Goal: Task Accomplishment & Management: Use online tool/utility

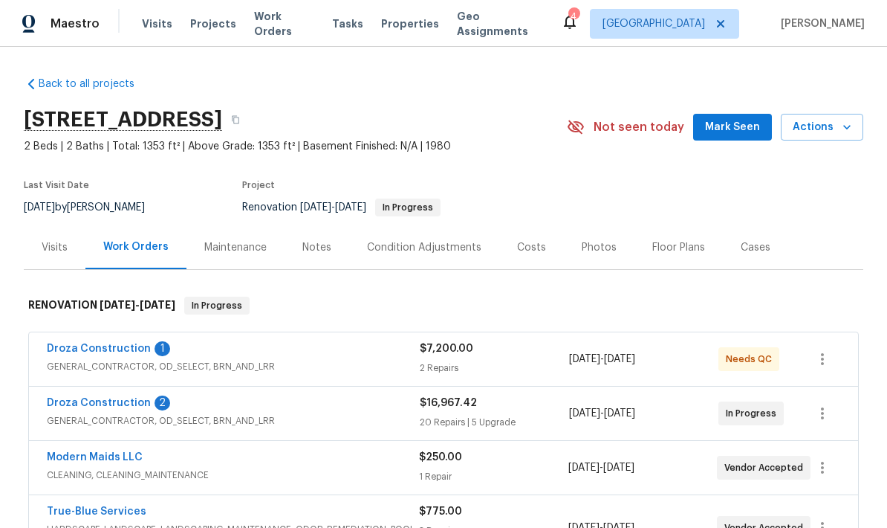
click at [65, 353] on link "Droza Construction" at bounding box center [99, 348] width 104 height 10
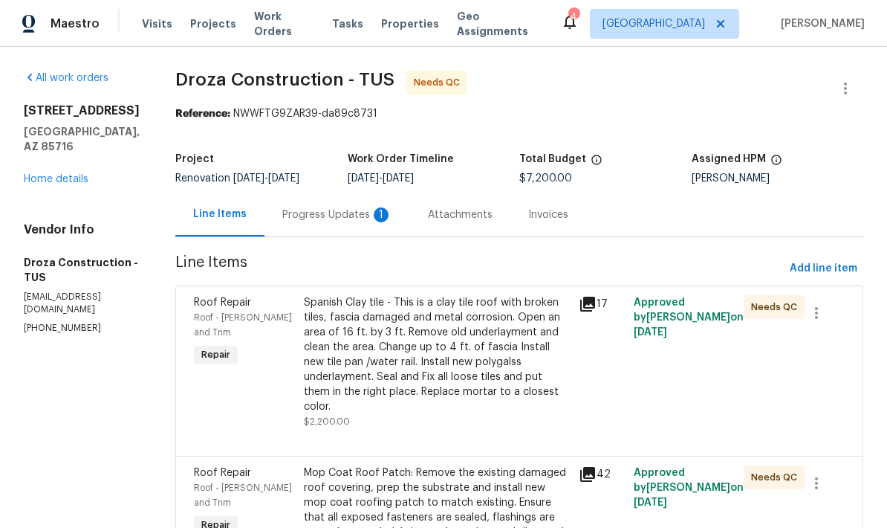
click at [449, 228] on div "Attachments" at bounding box center [460, 214] width 100 height 44
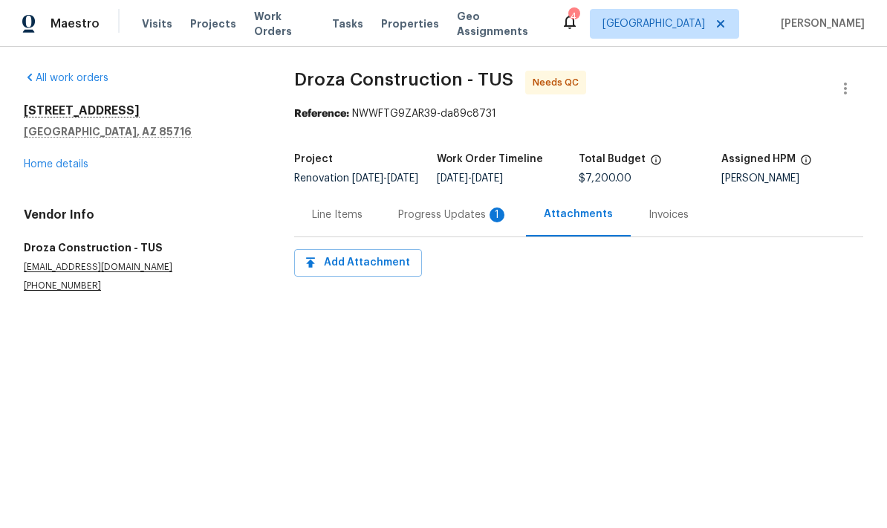
click at [447, 221] on div "Progress Updates 1" at bounding box center [453, 214] width 110 height 15
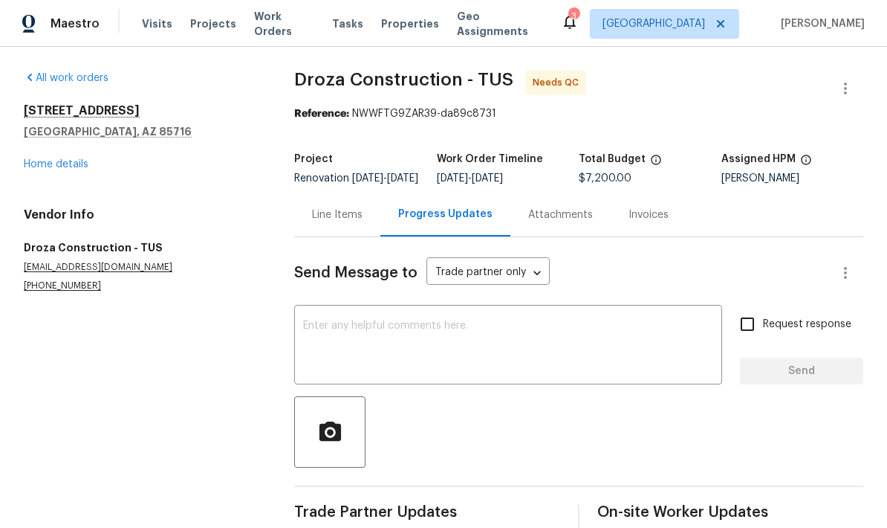
click at [351, 222] on div "Line Items" at bounding box center [337, 214] width 51 height 15
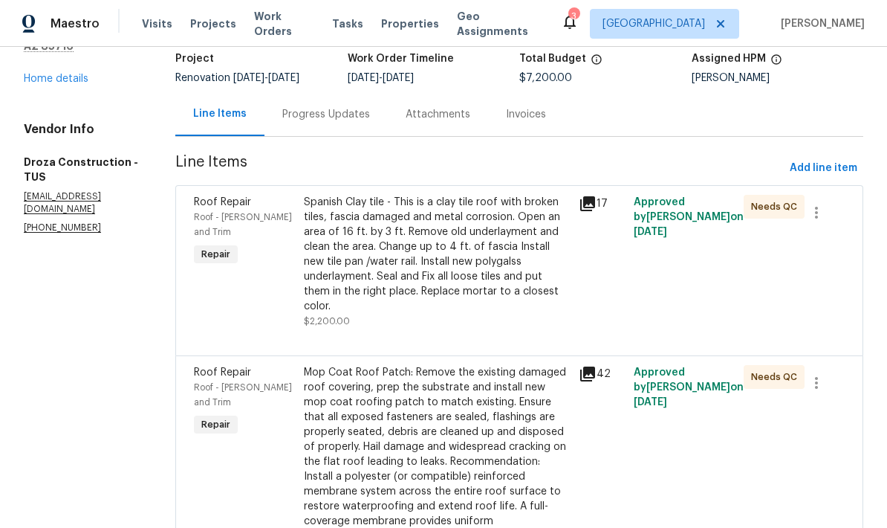
scroll to position [107, 0]
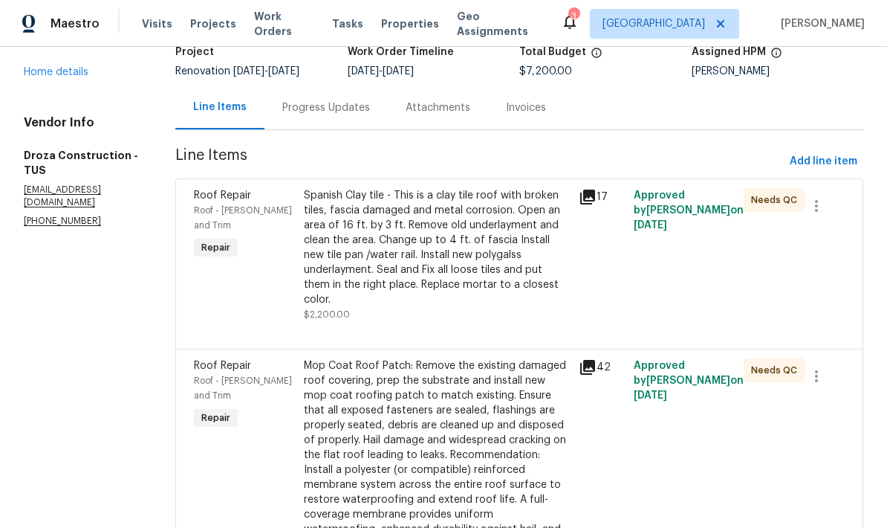
click at [528, 265] on div "Spanish Clay tile - This is a clay tile roof with broken tiles, fascia damaged …" at bounding box center [437, 247] width 266 height 119
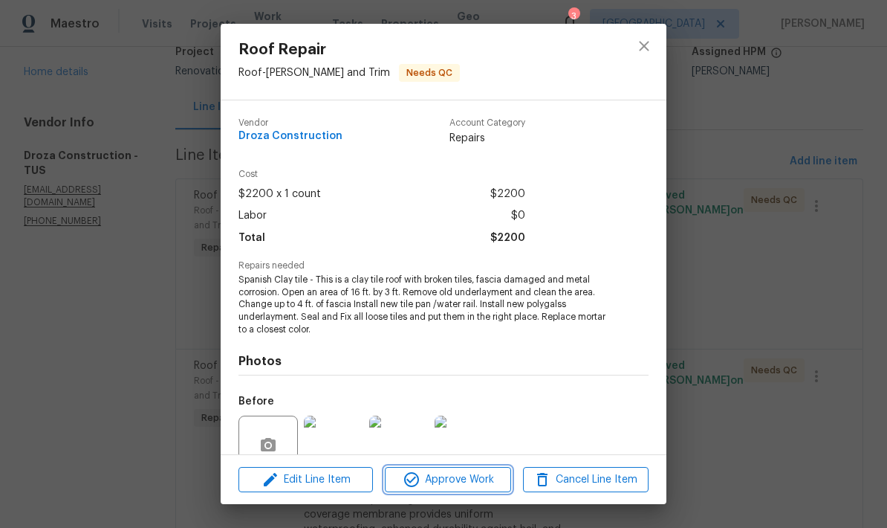
click at [458, 477] on span "Approve Work" at bounding box center [447, 479] width 117 height 19
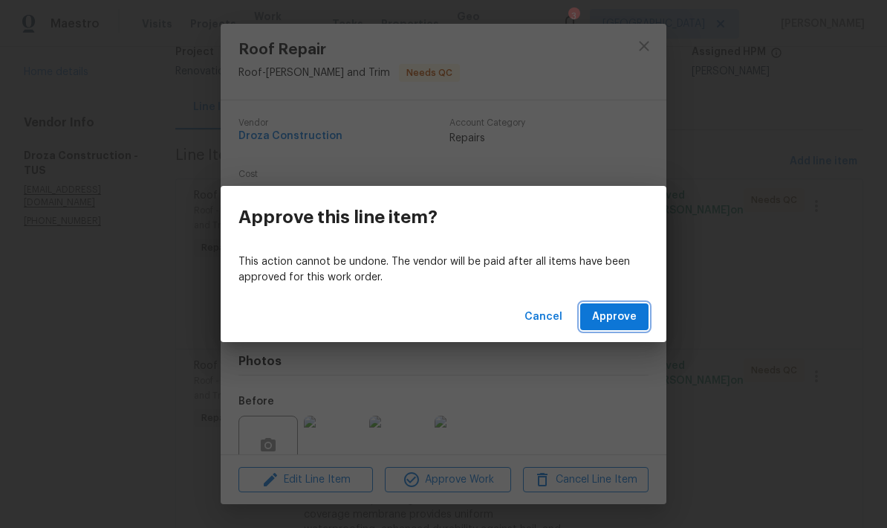
click at [624, 320] on span "Approve" at bounding box center [614, 317] width 45 height 19
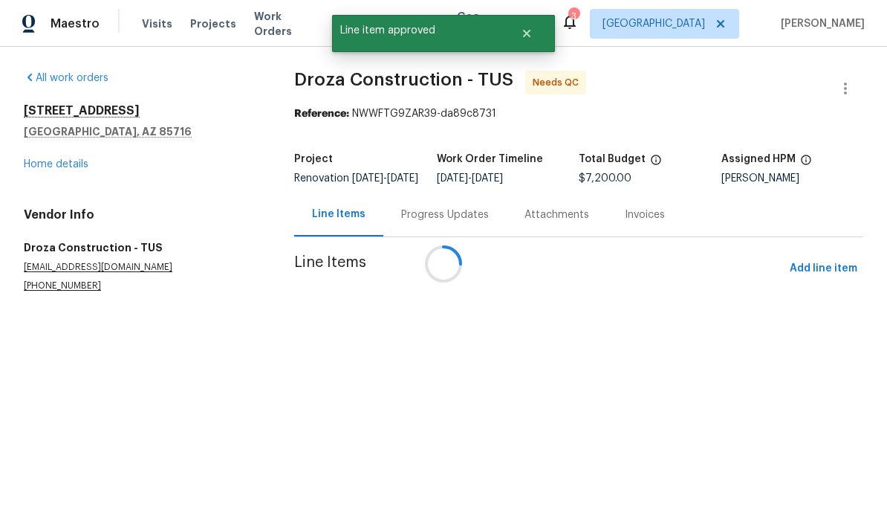
scroll to position [0, 0]
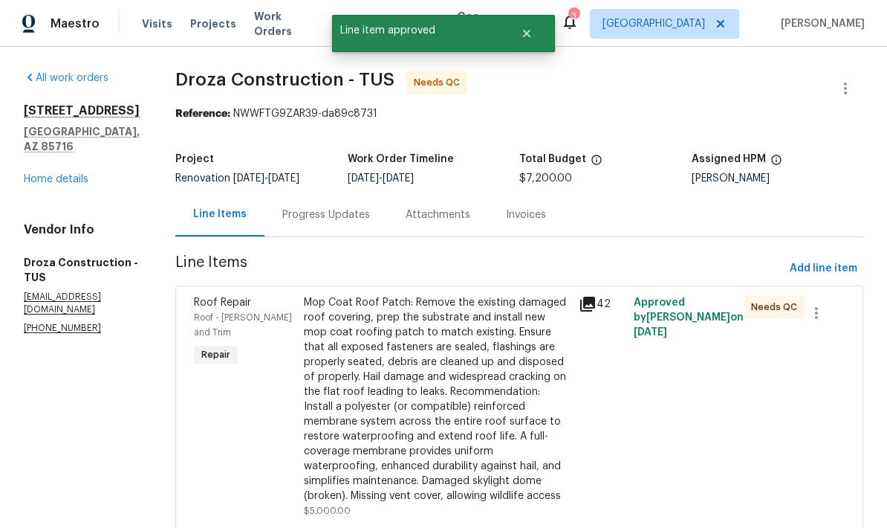
click at [507, 409] on div "Mop Coat Roof Patch: Remove the existing damaged roof covering, prep the substr…" at bounding box center [437, 399] width 266 height 208
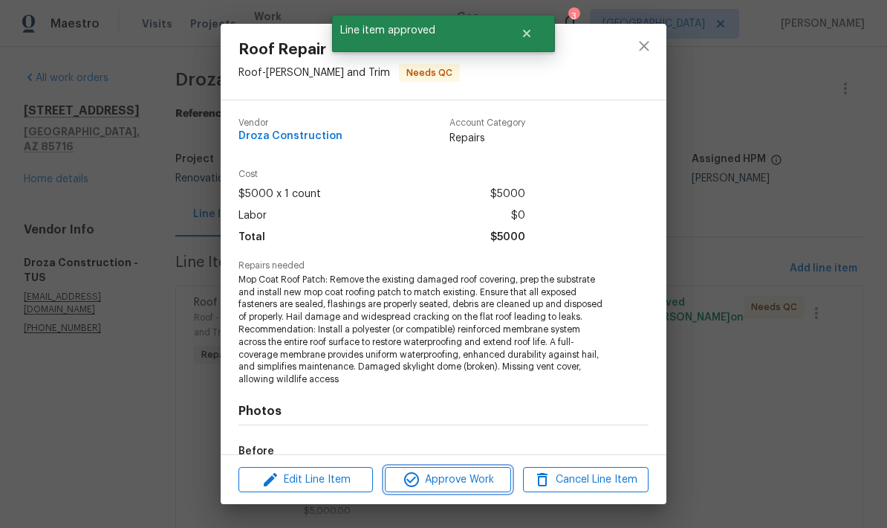
click at [480, 477] on span "Approve Work" at bounding box center [447, 479] width 117 height 19
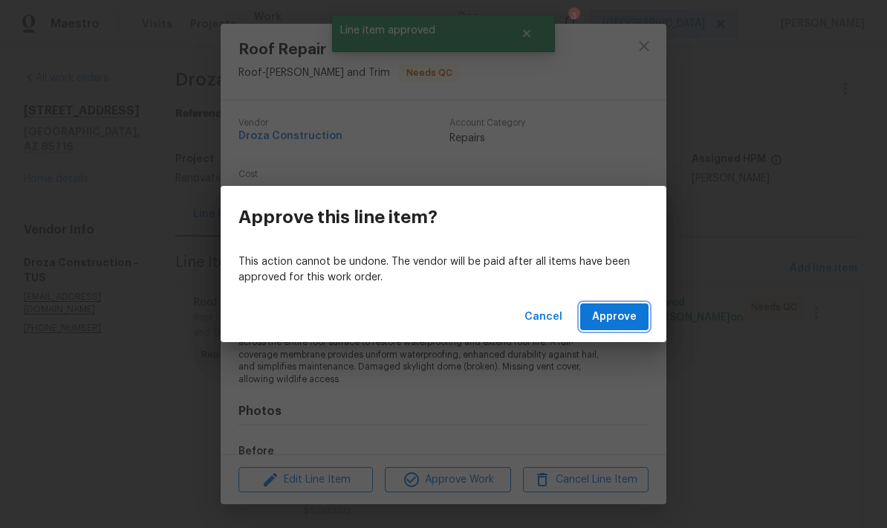
click at [619, 324] on span "Approve" at bounding box center [614, 317] width 45 height 19
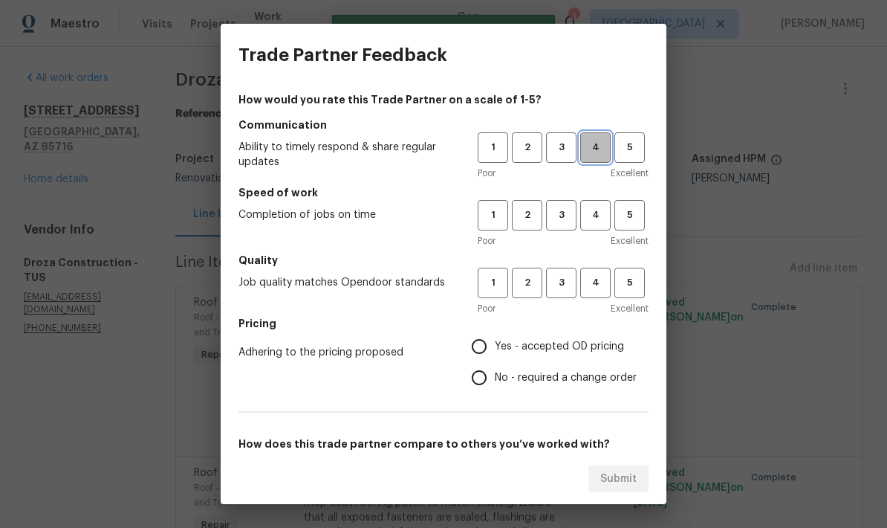
click at [590, 147] on span "4" at bounding box center [595, 147] width 27 height 17
click at [596, 213] on span "4" at bounding box center [595, 215] width 27 height 17
click at [592, 283] on span "4" at bounding box center [595, 282] width 27 height 17
click at [548, 339] on span "Yes - accepted OD pricing" at bounding box center [559, 347] width 129 height 16
click at [495, 339] on input "Yes - accepted OD pricing" at bounding box center [479, 346] width 31 height 31
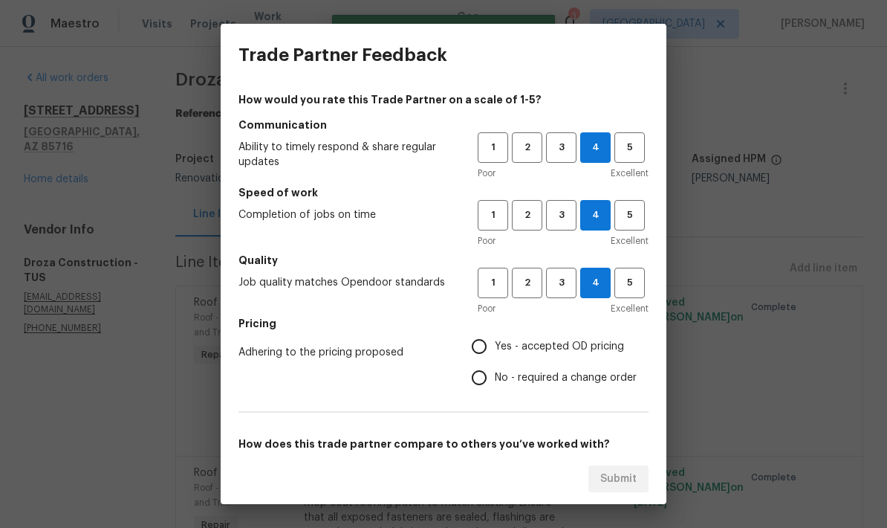
radio input "true"
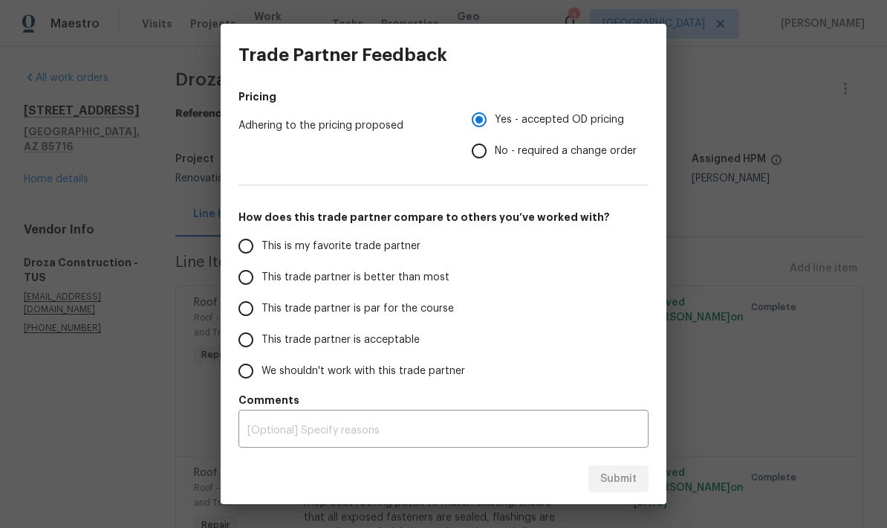
scroll to position [227, 0]
click at [419, 317] on label "This trade partner is par for the course" at bounding box center [347, 308] width 235 height 31
click at [262, 317] on input "This trade partner is par for the course" at bounding box center [245, 308] width 31 height 31
click at [624, 469] on button "Submit" at bounding box center [619, 478] width 60 height 27
radio input "true"
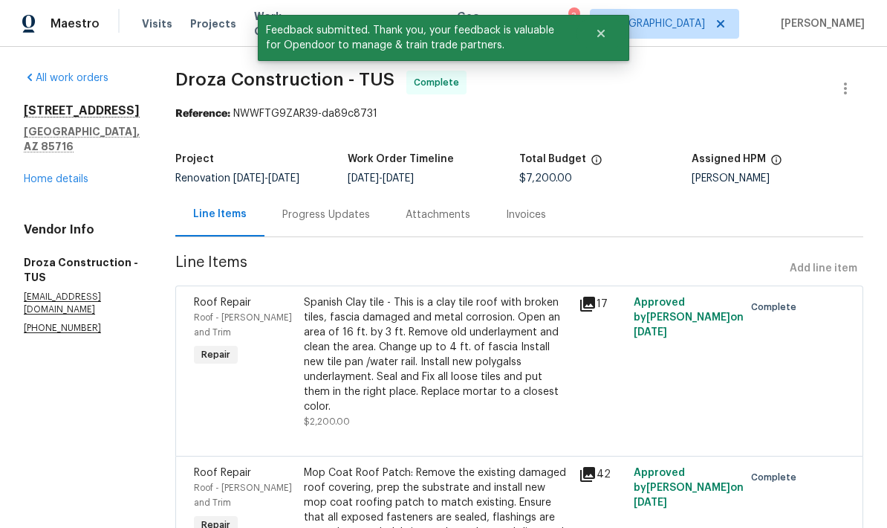
click at [36, 174] on link "Home details" at bounding box center [56, 179] width 65 height 10
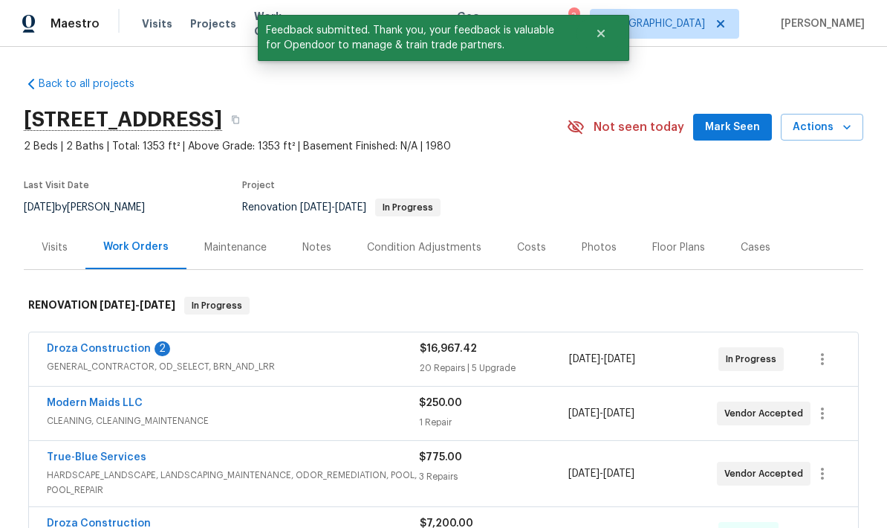
click at [61, 346] on link "Droza Construction" at bounding box center [99, 348] width 104 height 10
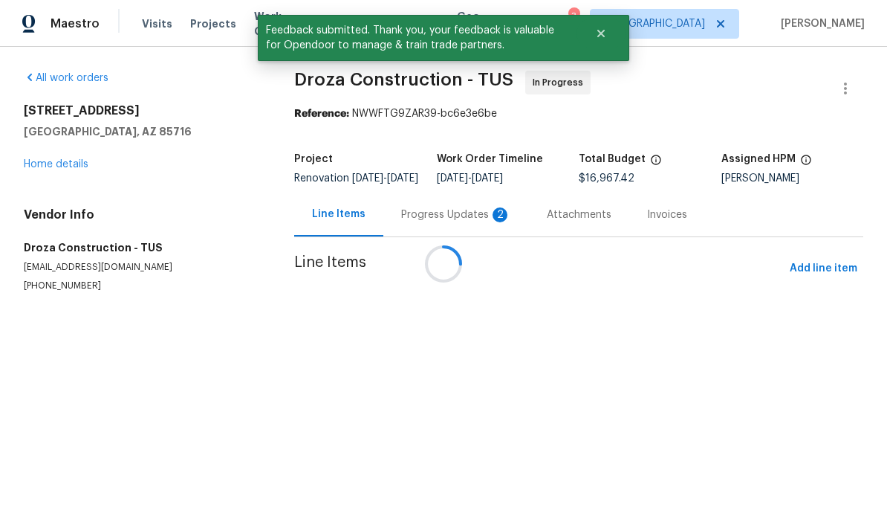
click at [455, 222] on div at bounding box center [443, 264] width 887 height 528
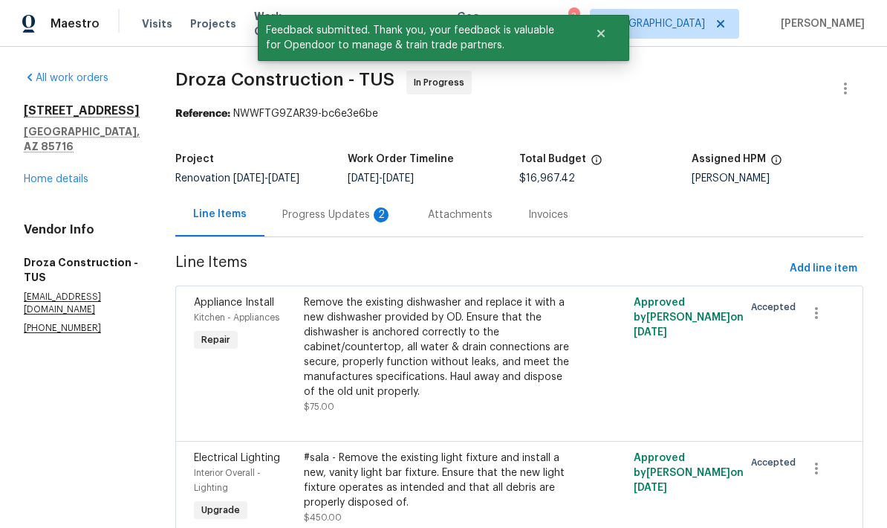
click at [366, 201] on div "Progress Updates 2" at bounding box center [338, 214] width 146 height 44
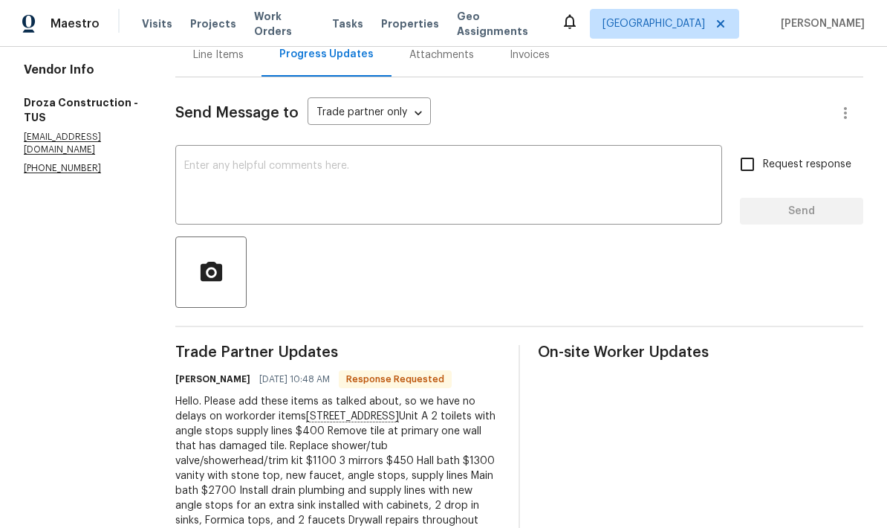
scroll to position [161, 0]
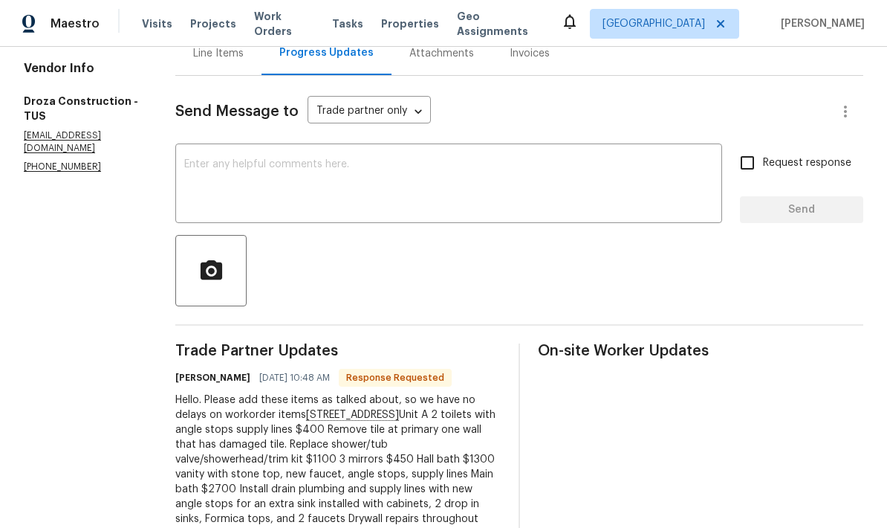
click at [603, 182] on textarea at bounding box center [448, 185] width 529 height 52
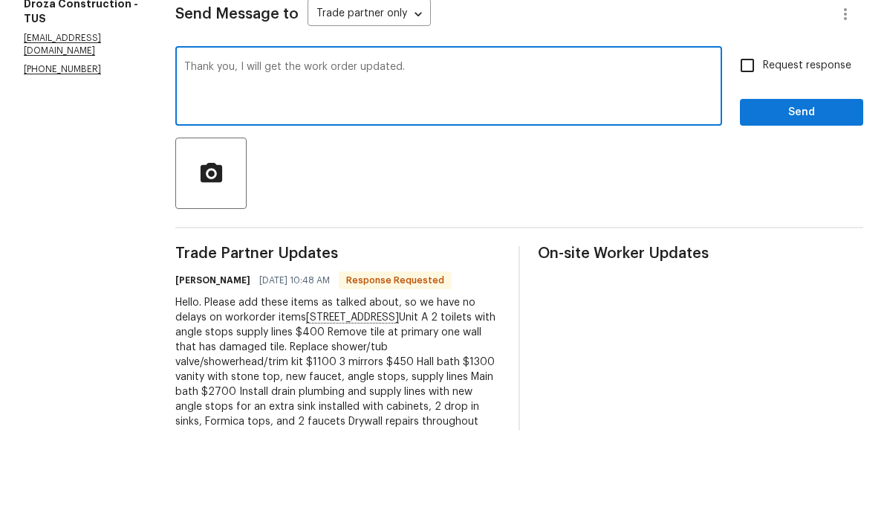
type textarea "Thank you, I will get the work order updated."
click at [804, 201] on span "Send" at bounding box center [802, 210] width 100 height 19
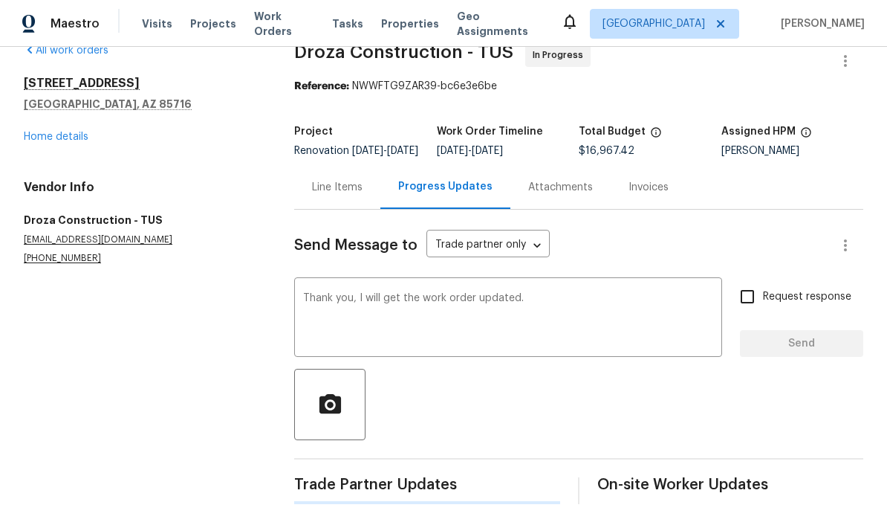
scroll to position [0, 0]
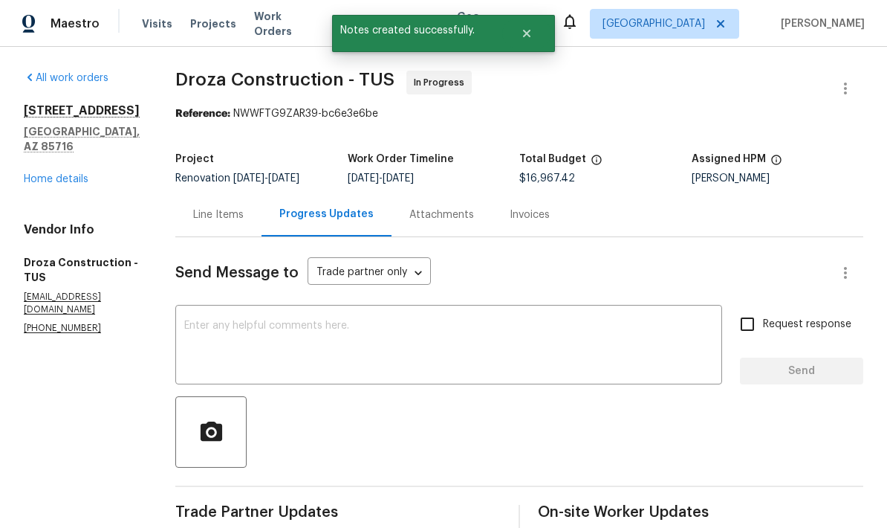
click at [24, 174] on link "Home details" at bounding box center [56, 179] width 65 height 10
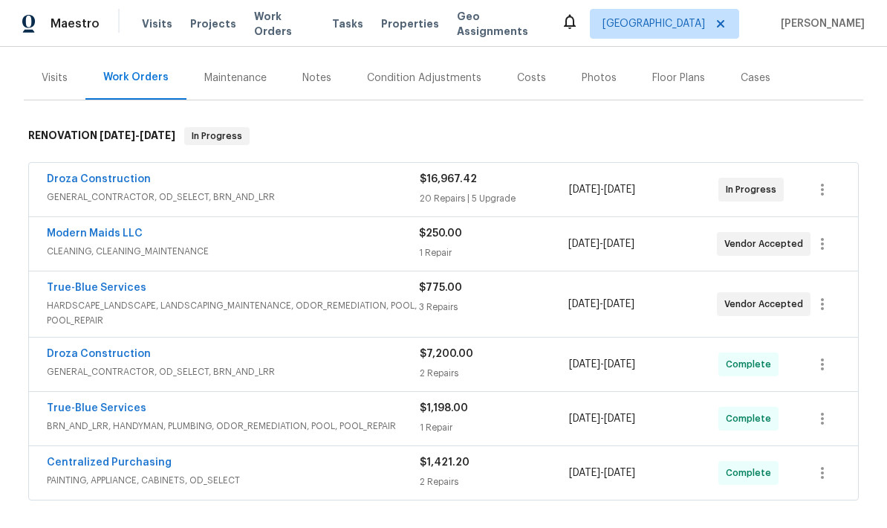
scroll to position [170, 0]
click at [52, 456] on link "Centralized Purchasing" at bounding box center [109, 461] width 125 height 10
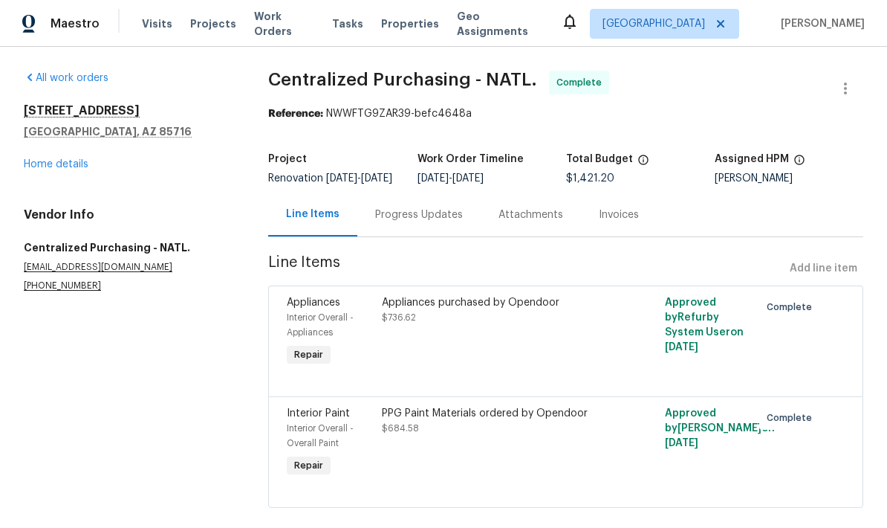
click at [45, 160] on link "Home details" at bounding box center [56, 164] width 65 height 10
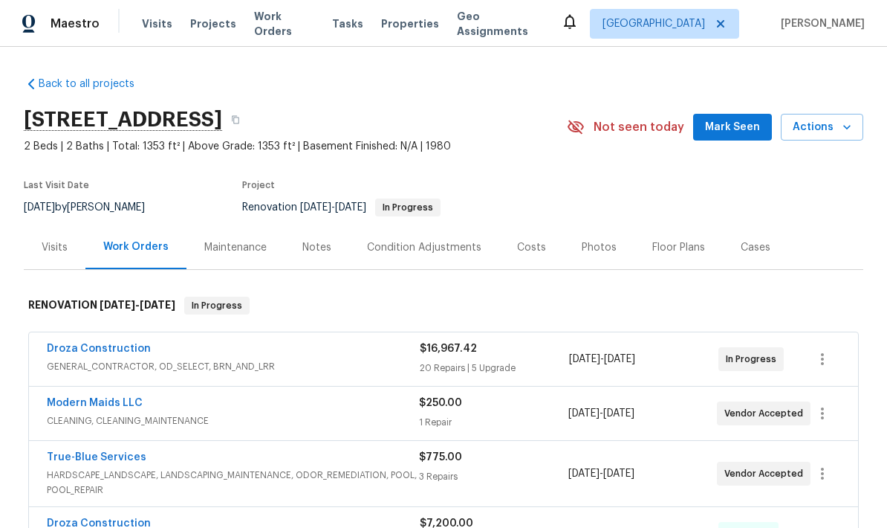
click at [528, 244] on div "Costs" at bounding box center [531, 247] width 29 height 15
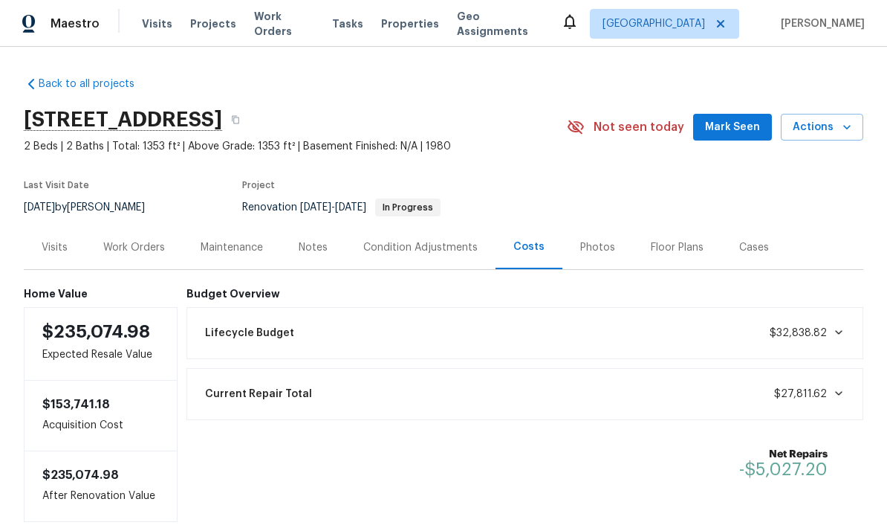
click at [125, 253] on div "Work Orders" at bounding box center [134, 247] width 62 height 15
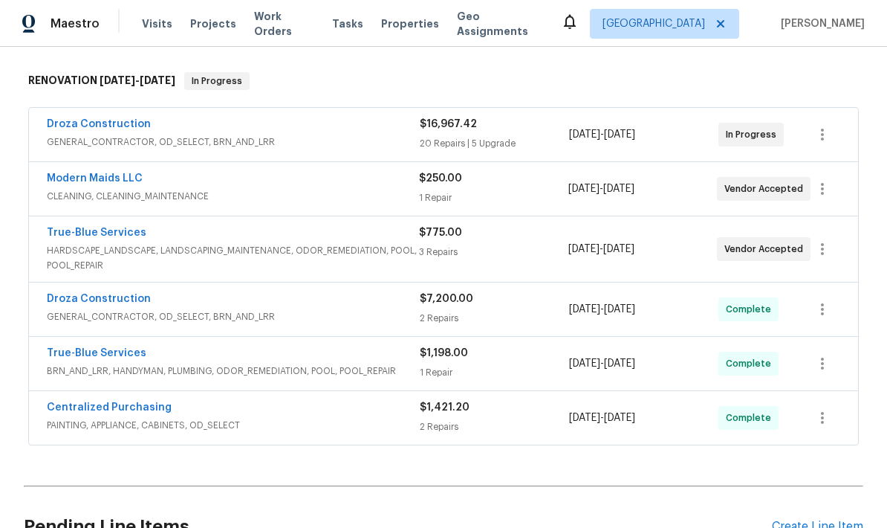
scroll to position [225, 0]
click at [58, 120] on link "Droza Construction" at bounding box center [99, 123] width 104 height 10
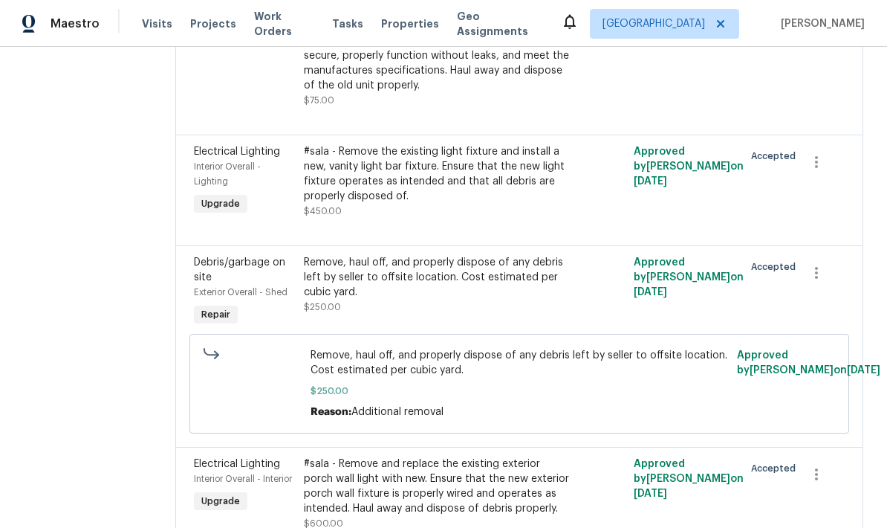
scroll to position [308, 0]
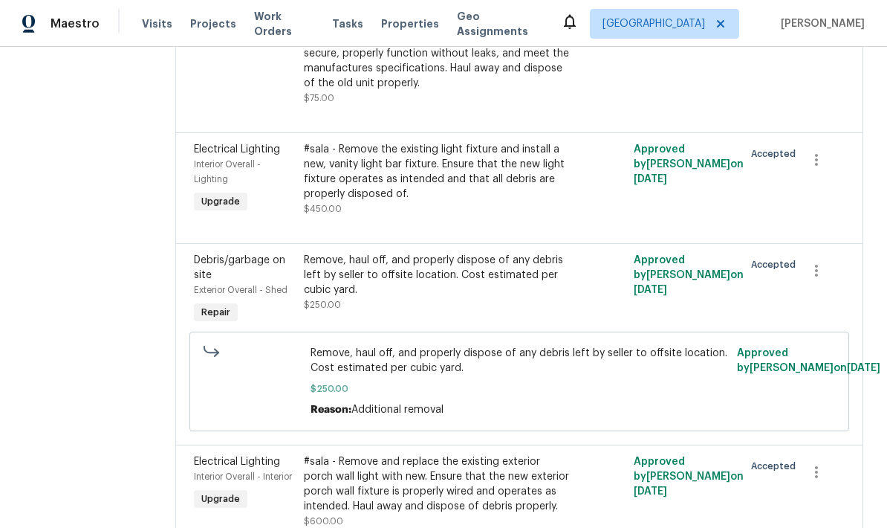
click at [502, 180] on div "#sala - Remove the existing light fixture and install a new, vanity light bar f…" at bounding box center [437, 171] width 266 height 59
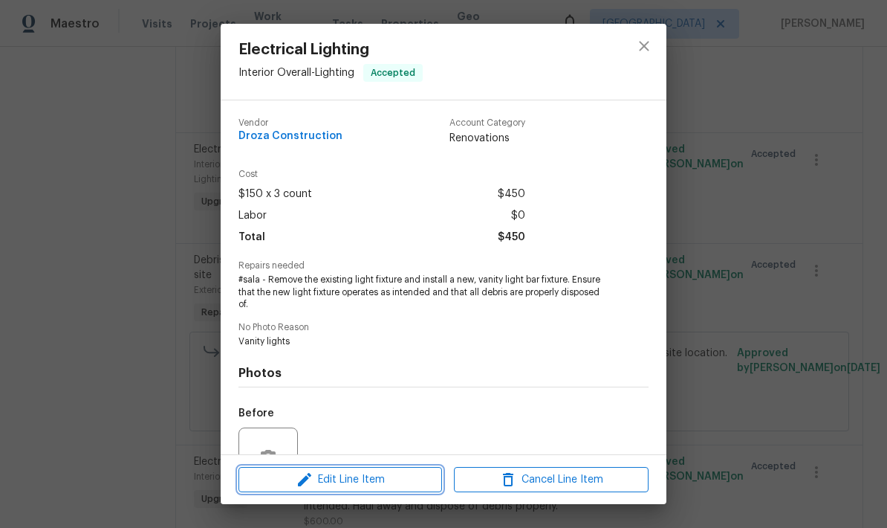
click at [391, 468] on button "Edit Line Item" at bounding box center [341, 480] width 204 height 26
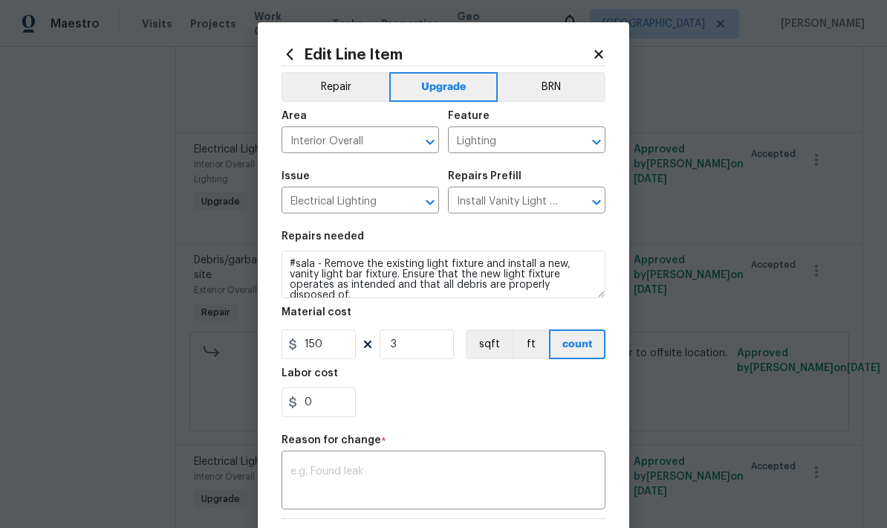
click at [605, 52] on icon at bounding box center [598, 54] width 13 height 13
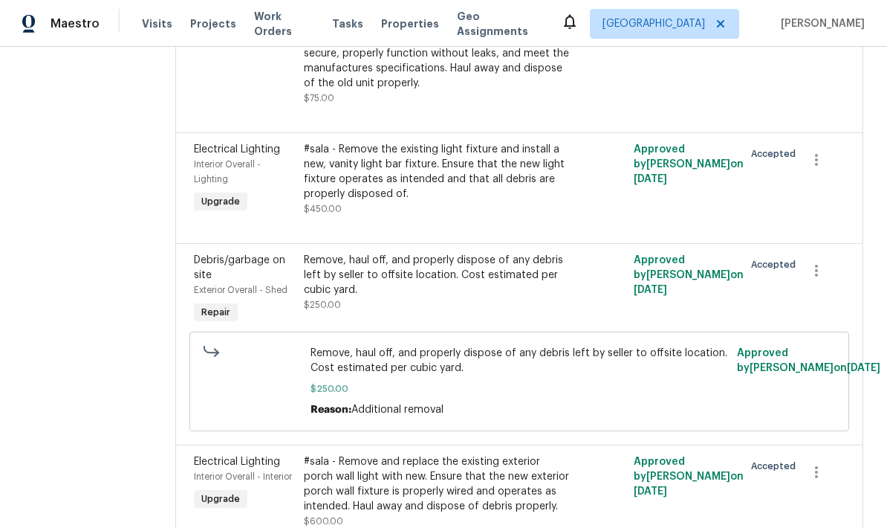
click at [505, 180] on div "#sala - Remove the existing light fixture and install a new, vanity light bar f…" at bounding box center [437, 171] width 266 height 59
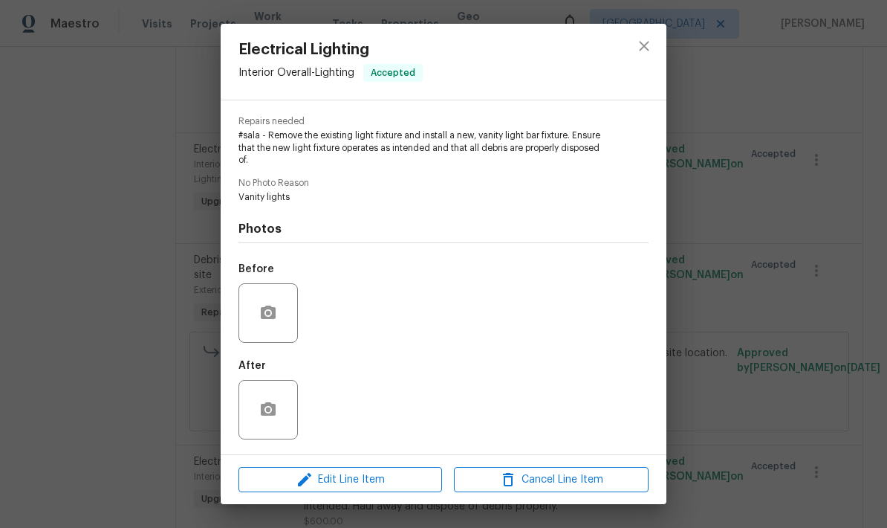
scroll to position [147, 0]
click at [262, 315] on icon "button" at bounding box center [268, 311] width 15 height 13
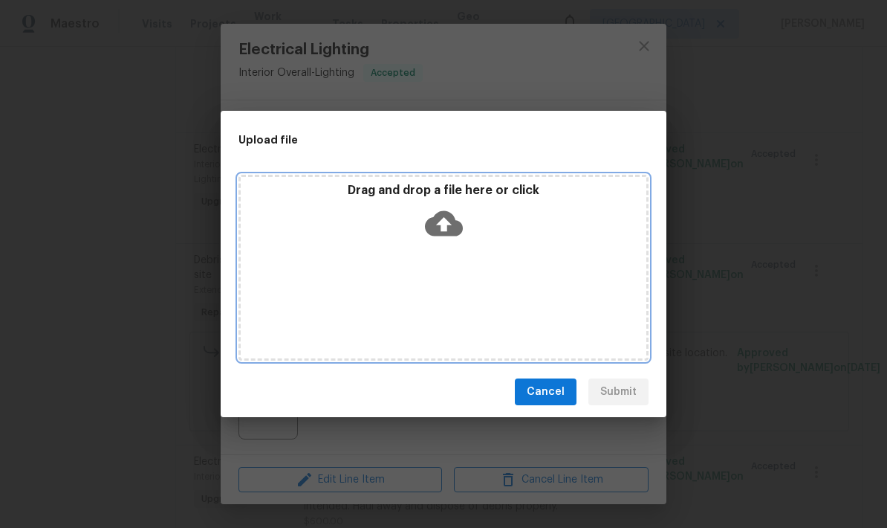
click at [455, 215] on icon at bounding box center [444, 223] width 38 height 38
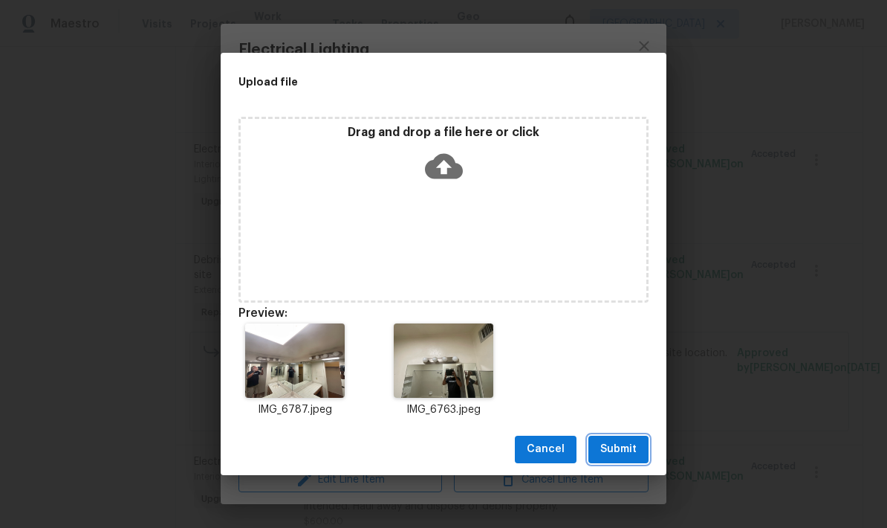
click at [632, 444] on span "Submit" at bounding box center [618, 449] width 36 height 19
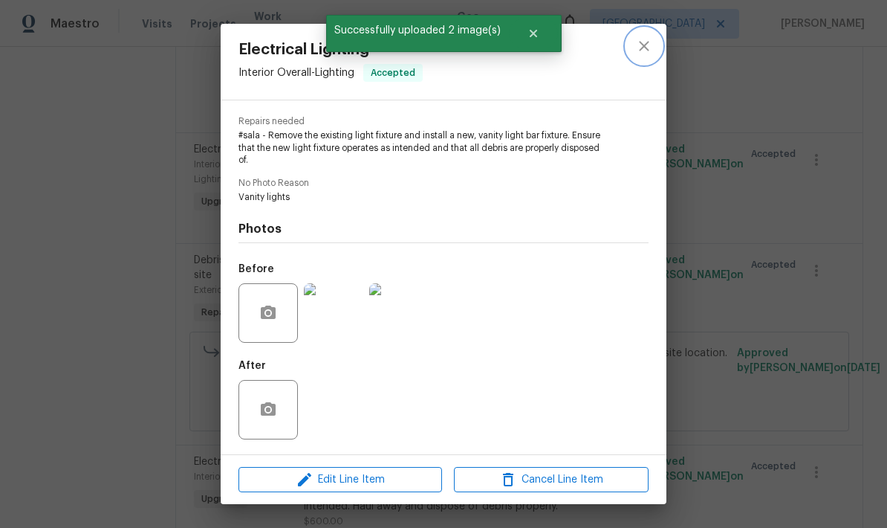
click at [650, 45] on icon "close" at bounding box center [644, 46] width 18 height 18
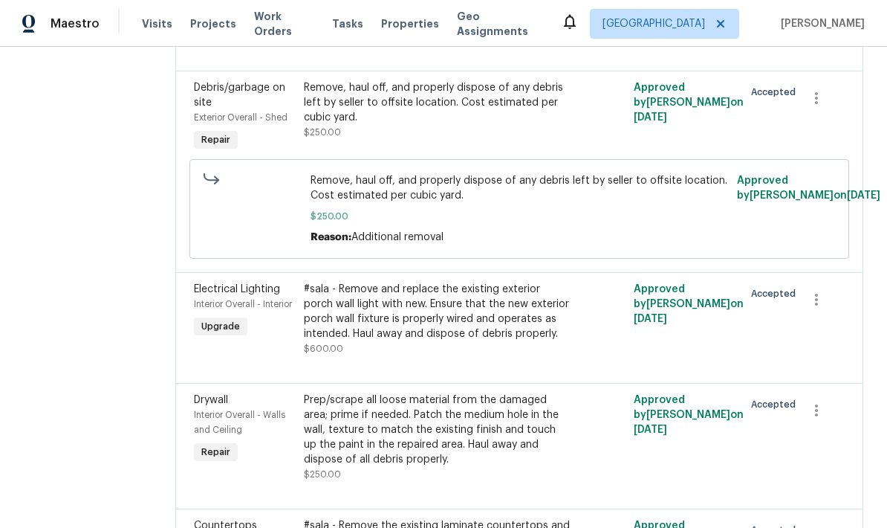
scroll to position [482, 0]
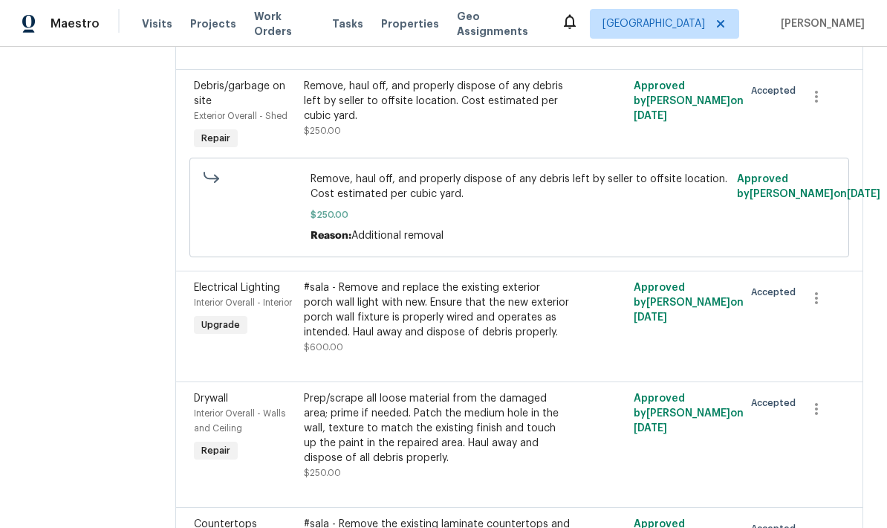
click at [453, 338] on div "#sala - Remove and replace the existing exterior porch wall light with new. Ens…" at bounding box center [437, 309] width 266 height 59
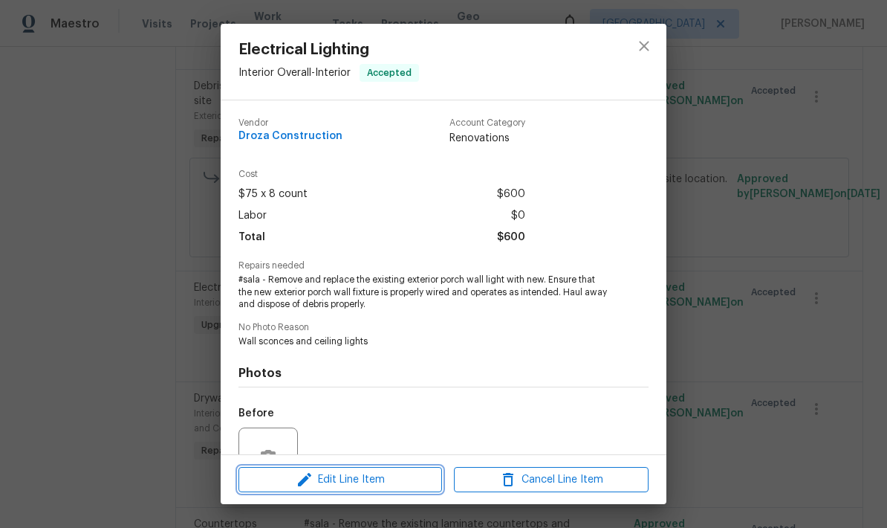
click at [379, 476] on span "Edit Line Item" at bounding box center [340, 479] width 195 height 19
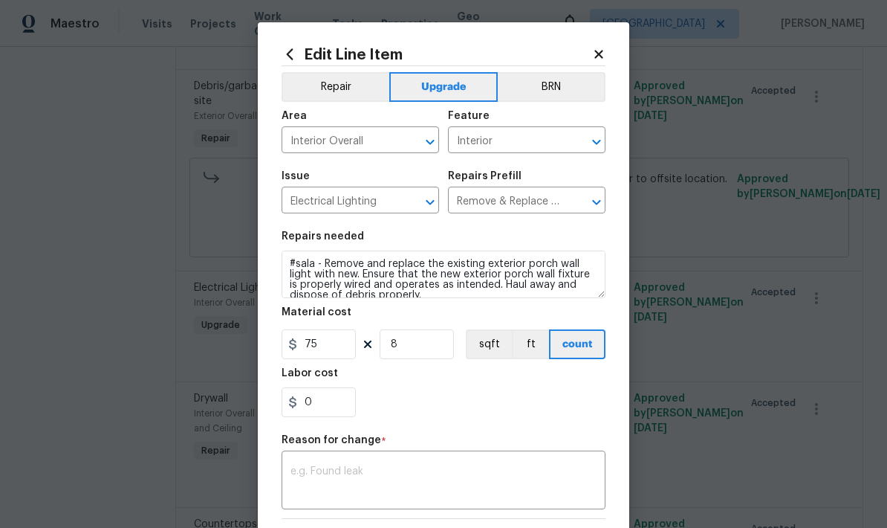
click at [615, 48] on div "Edit Line Item Repair Upgrade BRN Area Interior Overall ​ Feature Interior ​ Is…" at bounding box center [444, 365] width 372 height 687
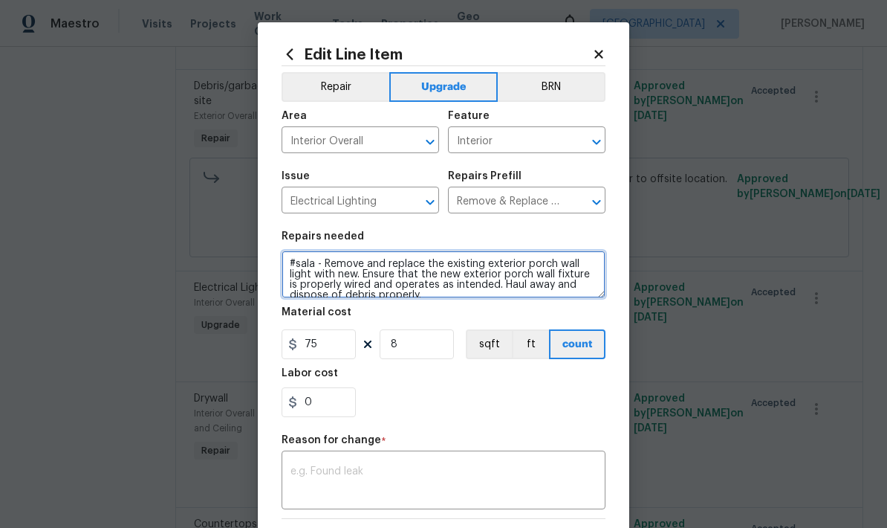
click at [522, 266] on textarea "#sala - Remove and replace the existing exterior porch wall light with new. Ens…" at bounding box center [444, 274] width 324 height 48
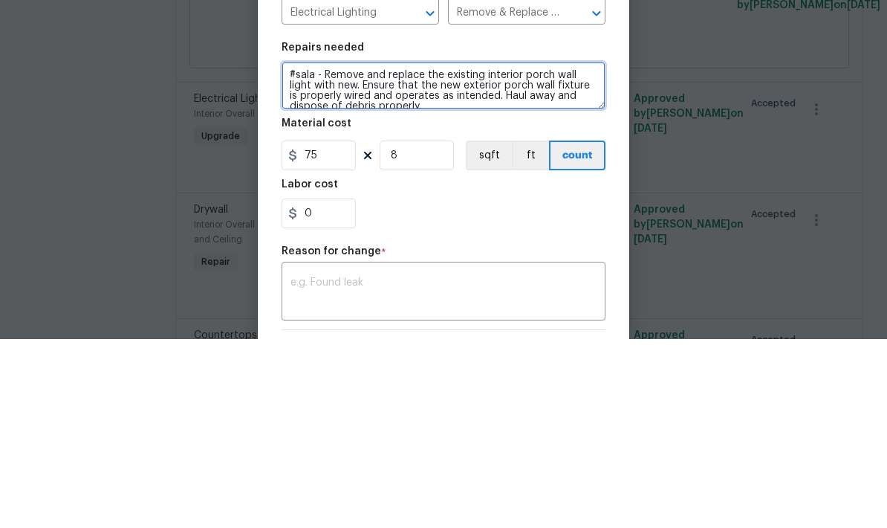
click at [549, 250] on textarea "#sala - Remove and replace the existing interior porch wall light with new. Ens…" at bounding box center [444, 274] width 324 height 48
click at [574, 250] on textarea "#sala - Remove and replace the existing interior porch wall light with new. Ens…" at bounding box center [444, 274] width 324 height 48
click at [542, 250] on textarea "#sala - Remove and replace the existing interior light with new. Ensure that th…" at bounding box center [444, 274] width 324 height 48
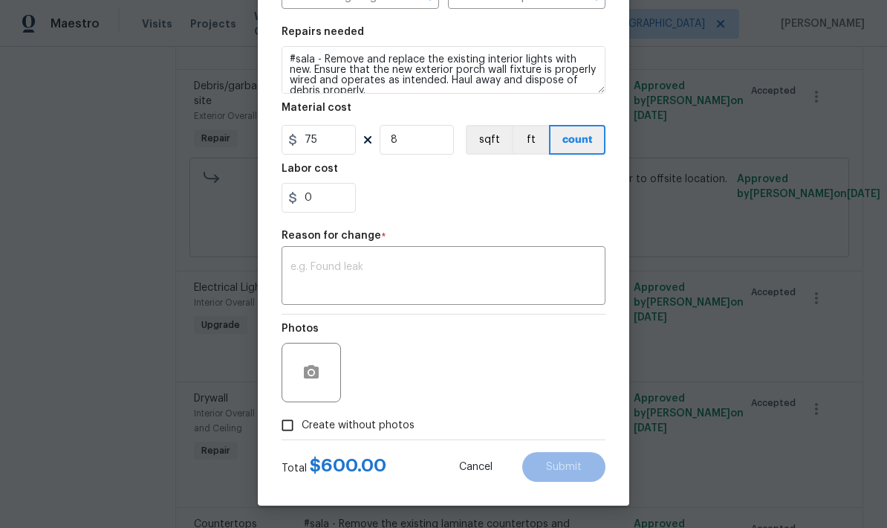
scroll to position [207, 0]
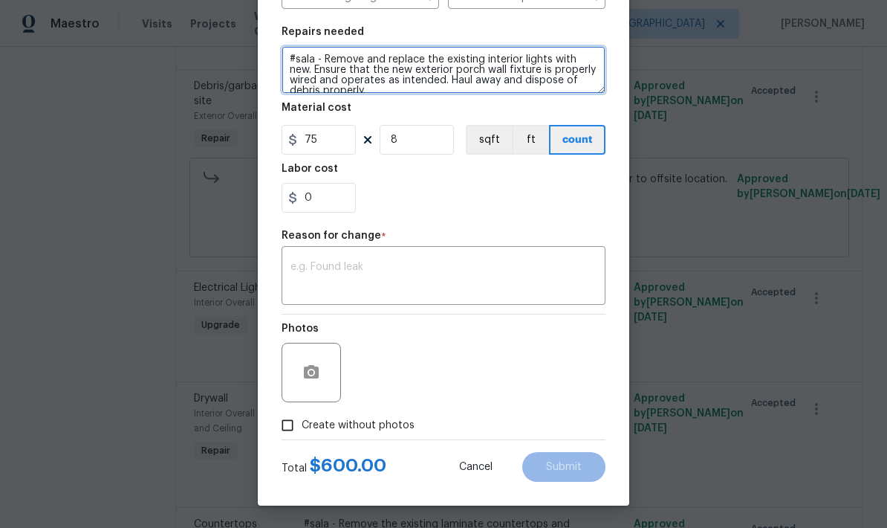
type textarea "#sala - Remove and replace the existing interior lights with new. Ensure that t…"
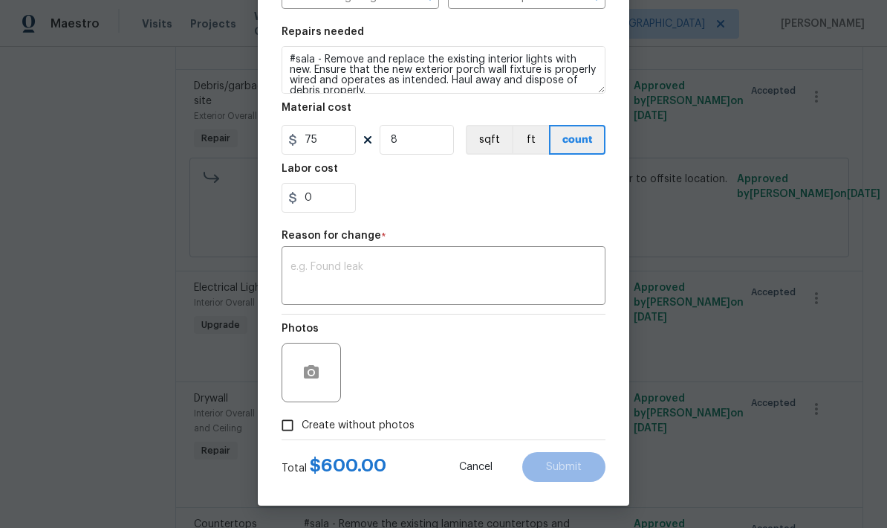
click at [526, 271] on textarea at bounding box center [444, 277] width 306 height 31
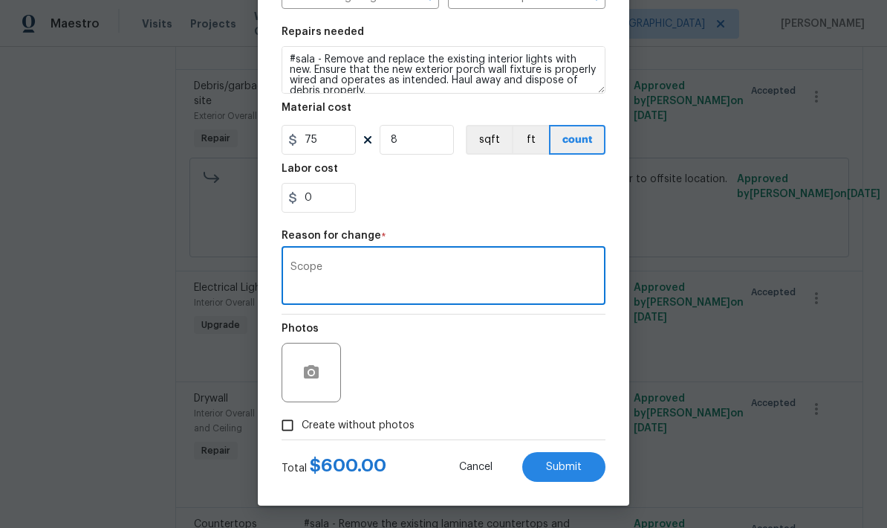
type textarea "Scope"
click at [301, 366] on button "button" at bounding box center [312, 372] width 36 height 36
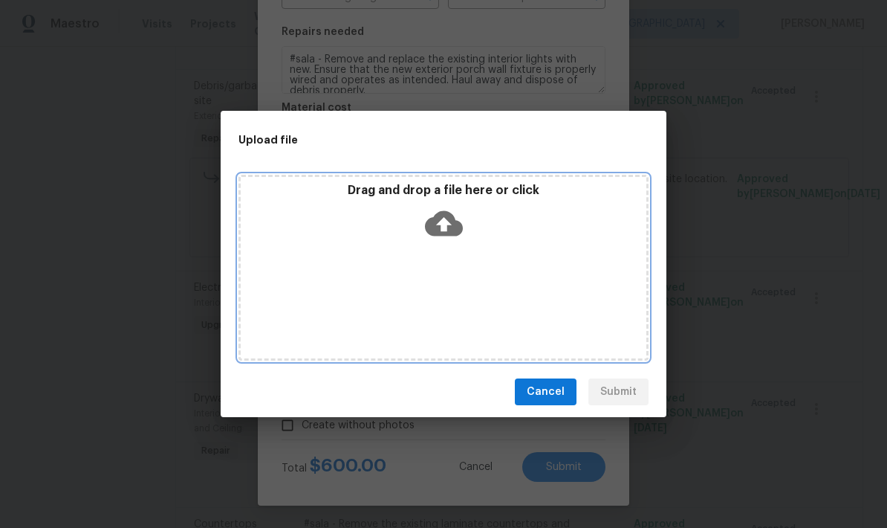
click at [432, 214] on icon at bounding box center [444, 223] width 38 height 38
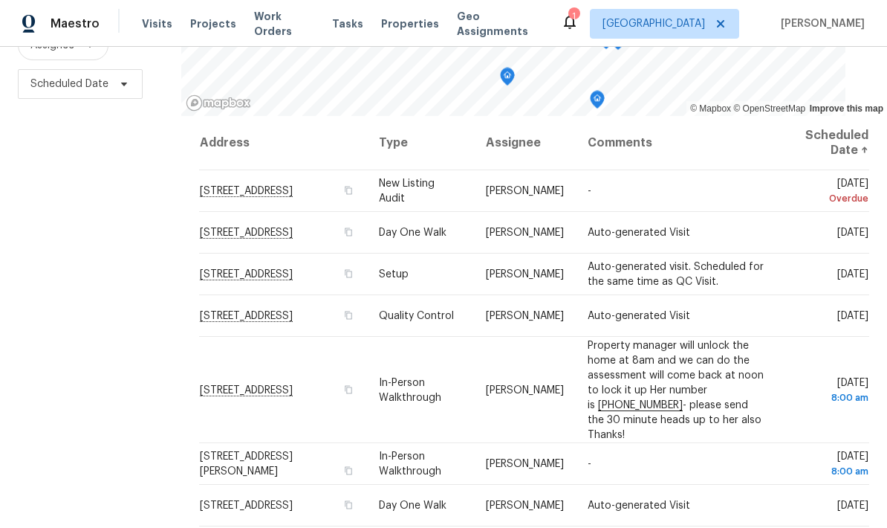
scroll to position [197, 0]
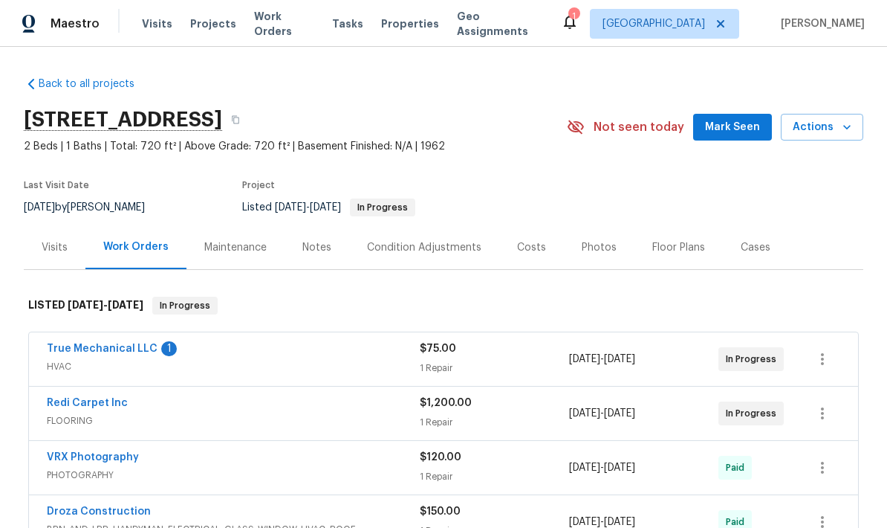
click at [132, 337] on div "True Mechanical LLC 1 HVAC $75.00 1 Repair 8/22/2025 - 8/26/2025 In Progress" at bounding box center [443, 359] width 829 height 54
click at [80, 344] on link "True Mechanical LLC" at bounding box center [102, 348] width 111 height 10
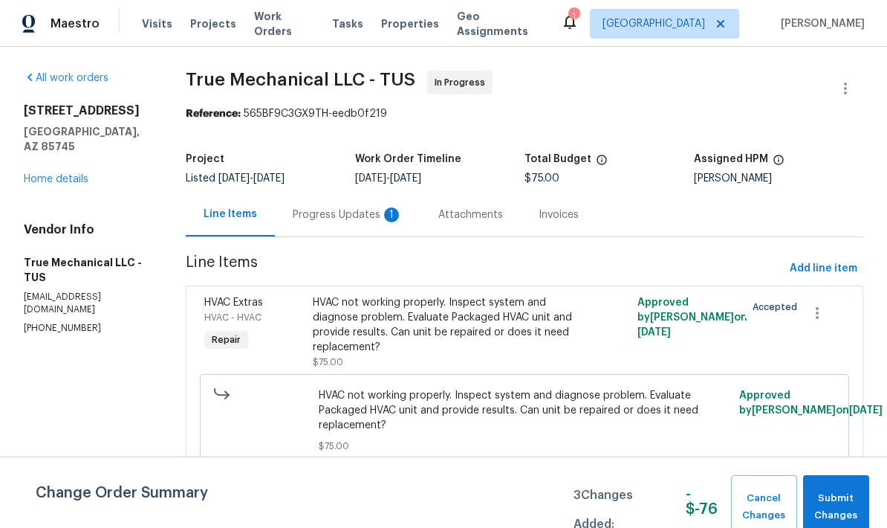
click at [372, 214] on div "Progress Updates 1" at bounding box center [348, 214] width 110 height 15
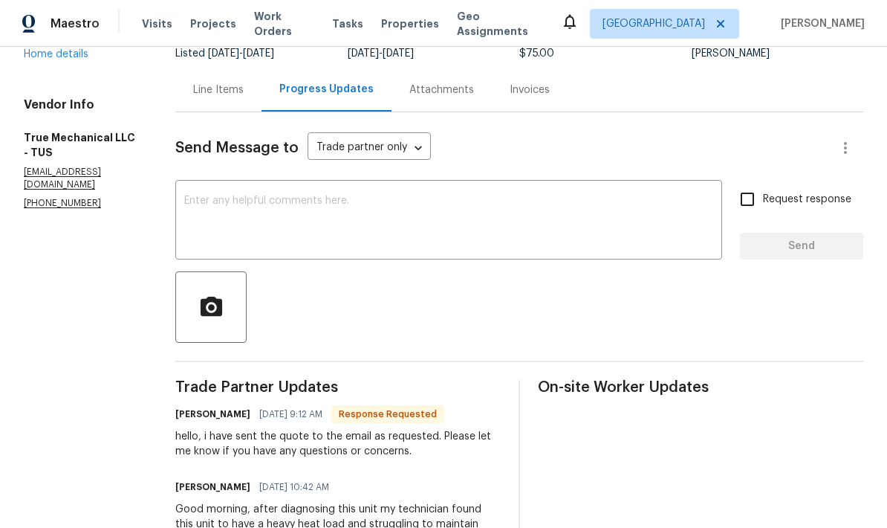
scroll to position [132, 0]
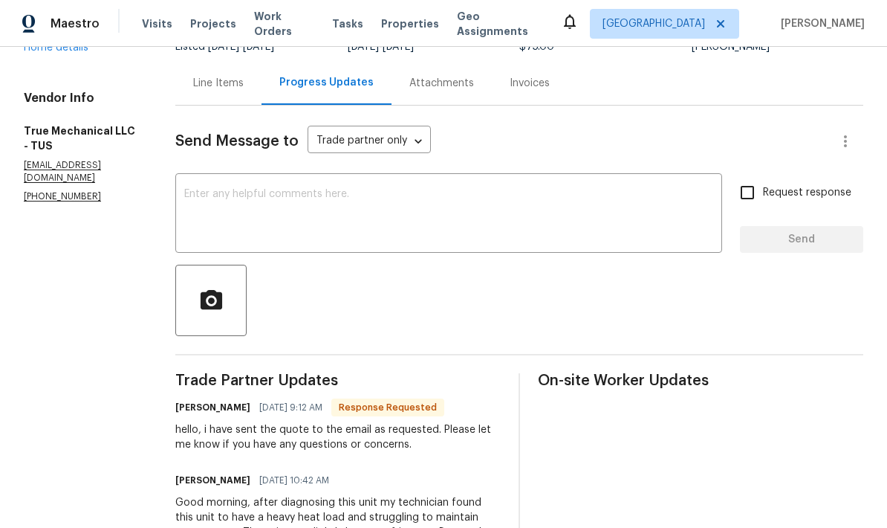
click at [567, 218] on textarea at bounding box center [448, 215] width 529 height 52
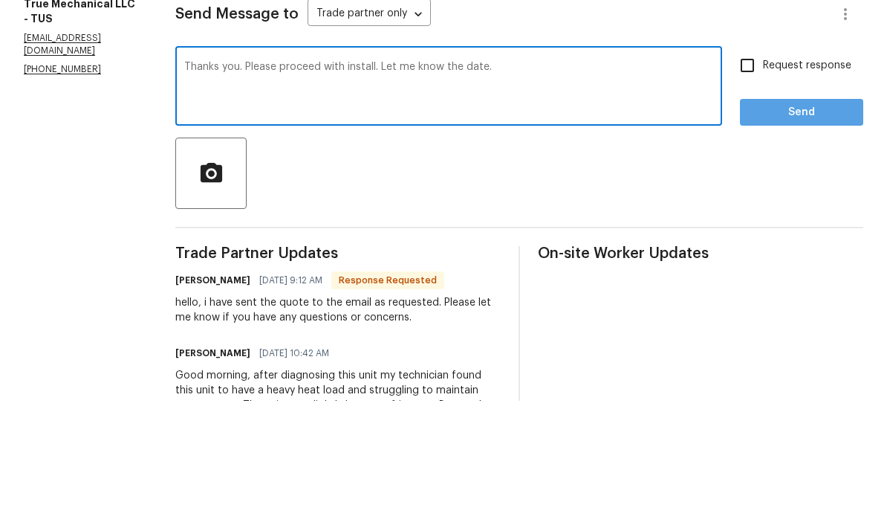
type textarea "Thanks you. Please proceed with install. Let me know the date."
click at [807, 230] on span "Send" at bounding box center [802, 239] width 100 height 19
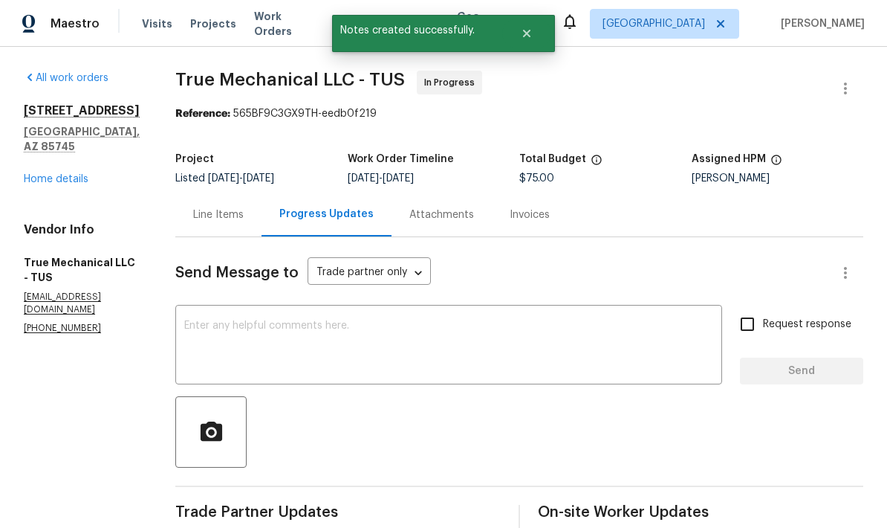
click at [48, 184] on link "Home details" at bounding box center [56, 179] width 65 height 10
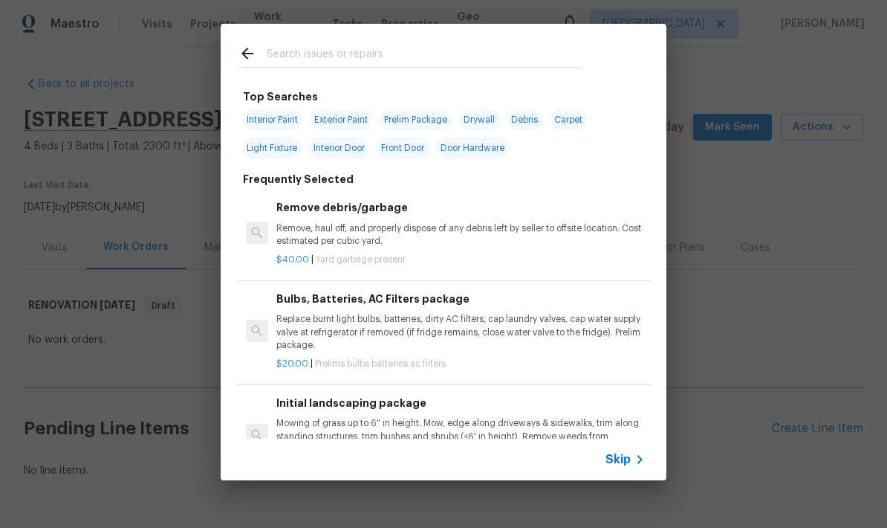
click at [278, 120] on span "Interior Paint" at bounding box center [272, 119] width 60 height 21
type input "Interior Paint"
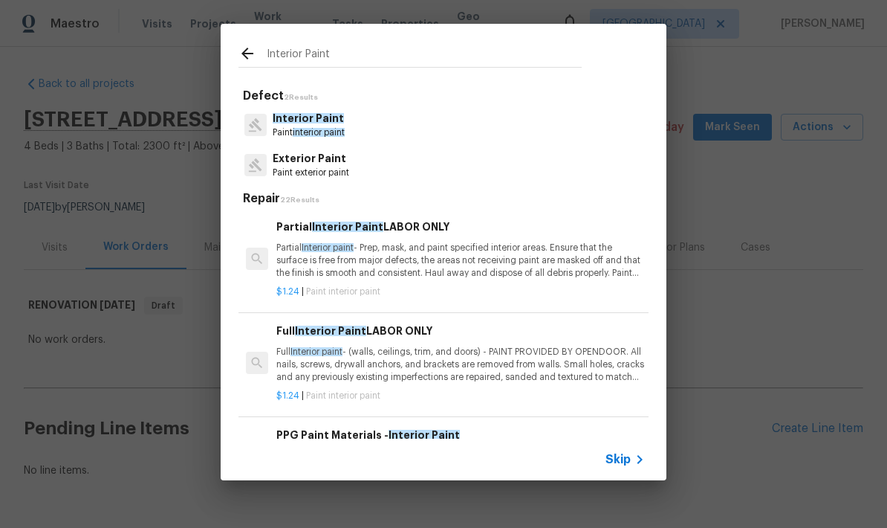
click at [508, 386] on div "$1.24 | Paint interior paint" at bounding box center [460, 392] width 369 height 19
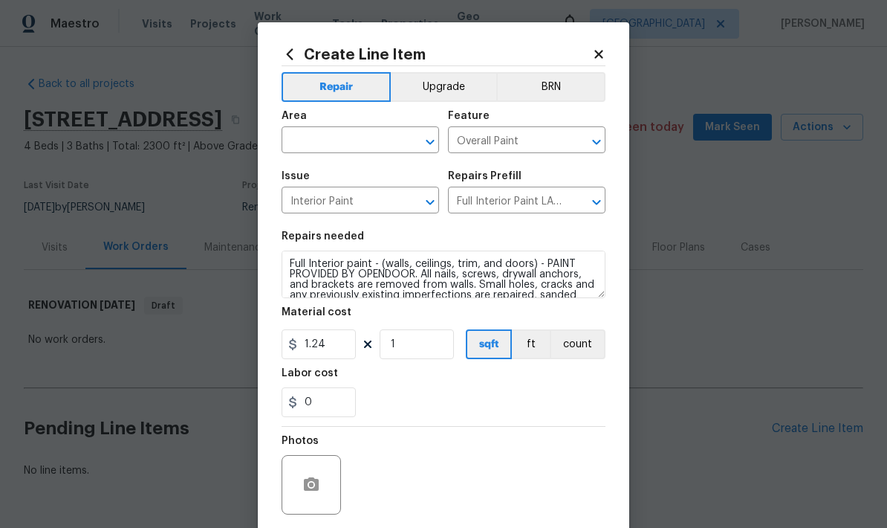
click at [329, 145] on input "text" at bounding box center [340, 141] width 116 height 23
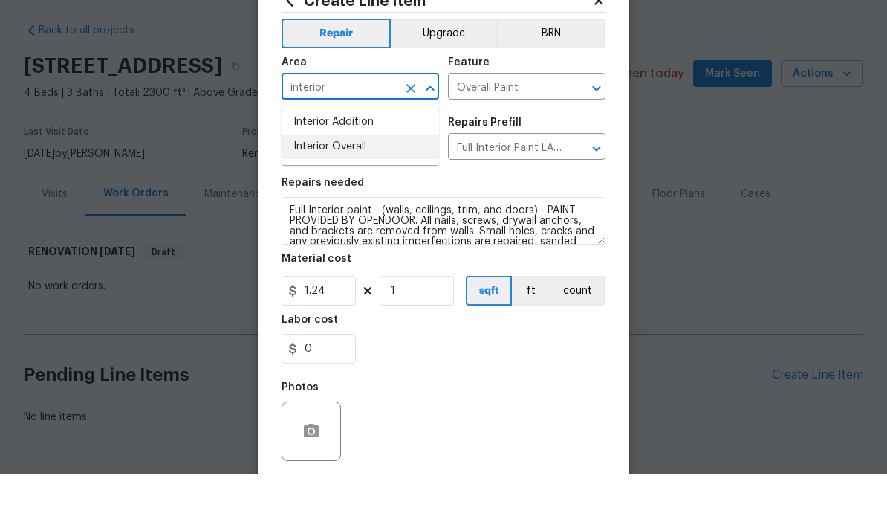
click at [308, 188] on li "Interior Overall" at bounding box center [361, 200] width 158 height 25
type input "Interior Overall"
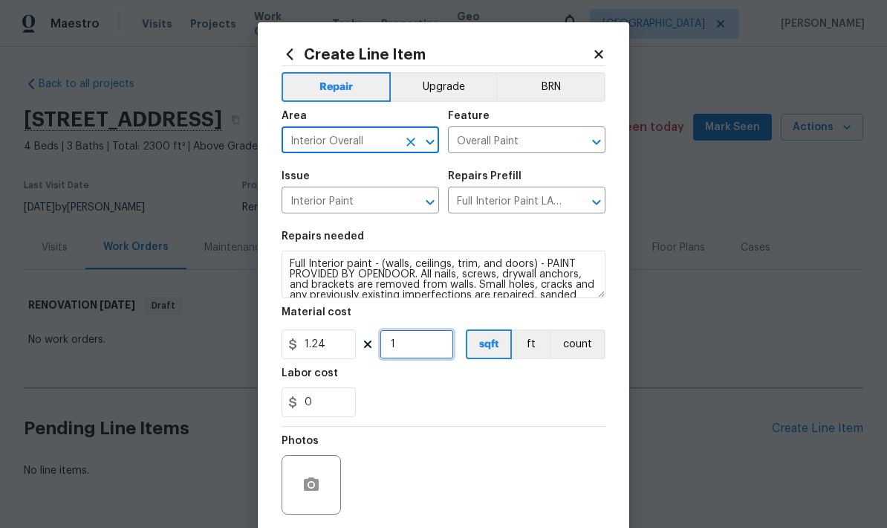
click at [428, 344] on input "1" at bounding box center [417, 344] width 74 height 30
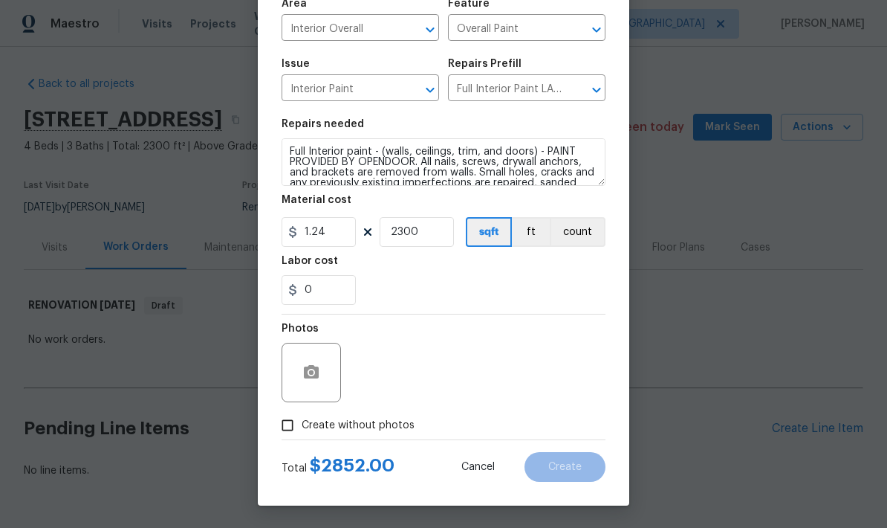
scroll to position [115, 0]
type input "2300"
click at [318, 369] on icon "button" at bounding box center [311, 371] width 15 height 13
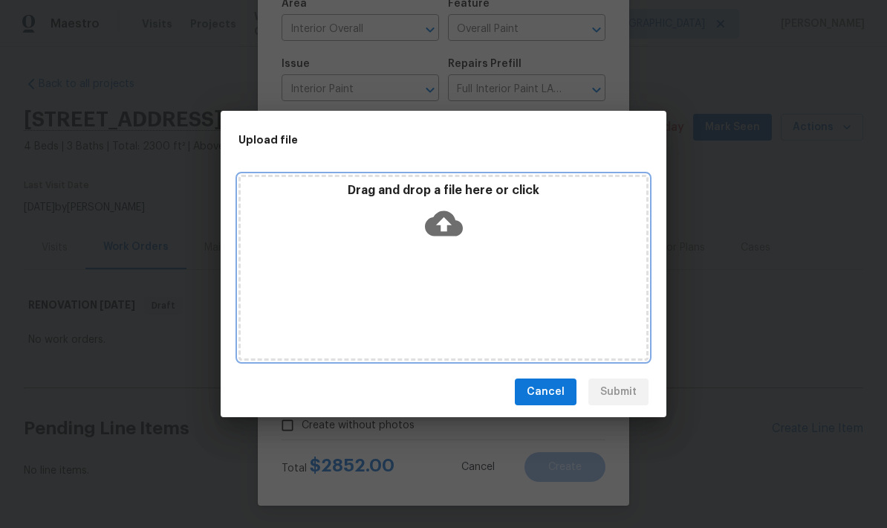
click at [444, 218] on icon at bounding box center [444, 223] width 38 height 38
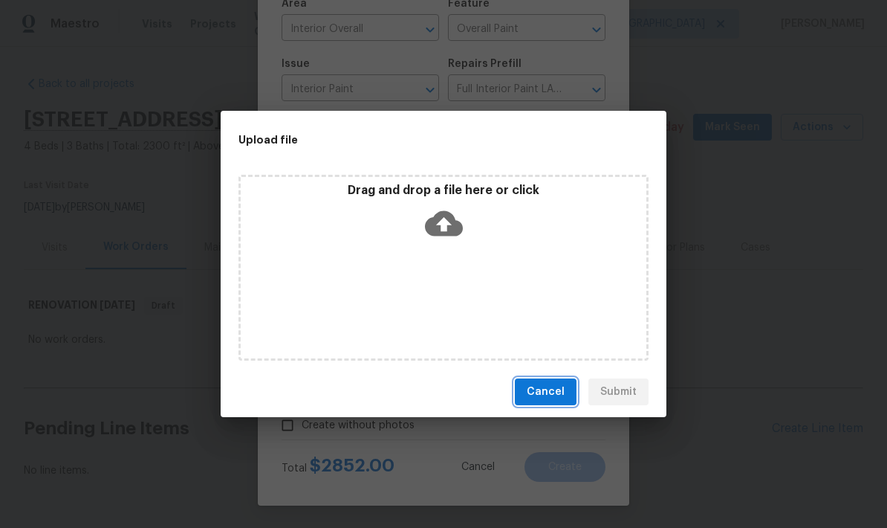
click at [557, 393] on span "Cancel" at bounding box center [546, 392] width 38 height 19
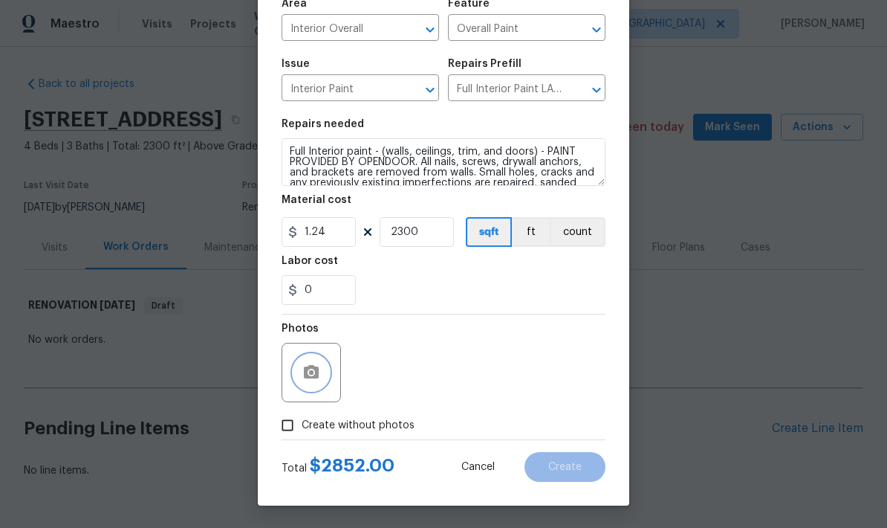
click at [318, 372] on icon "button" at bounding box center [311, 371] width 15 height 13
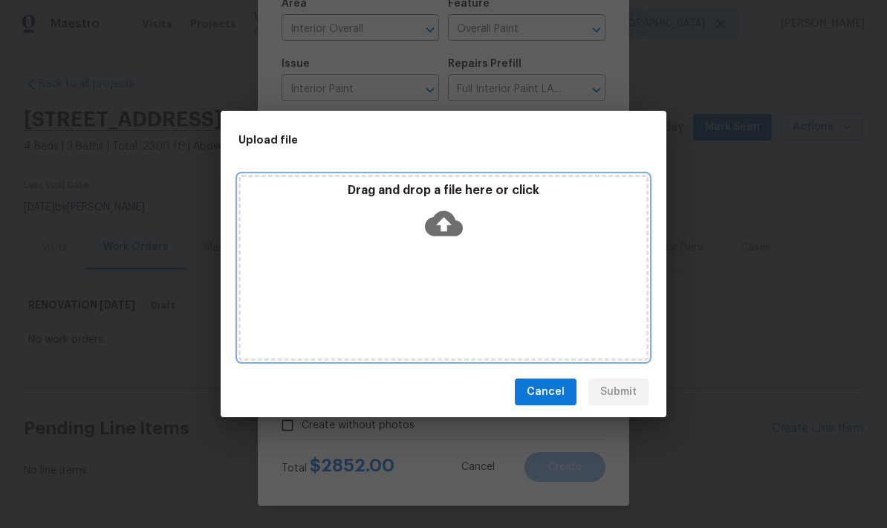
click at [447, 222] on icon at bounding box center [444, 223] width 38 height 38
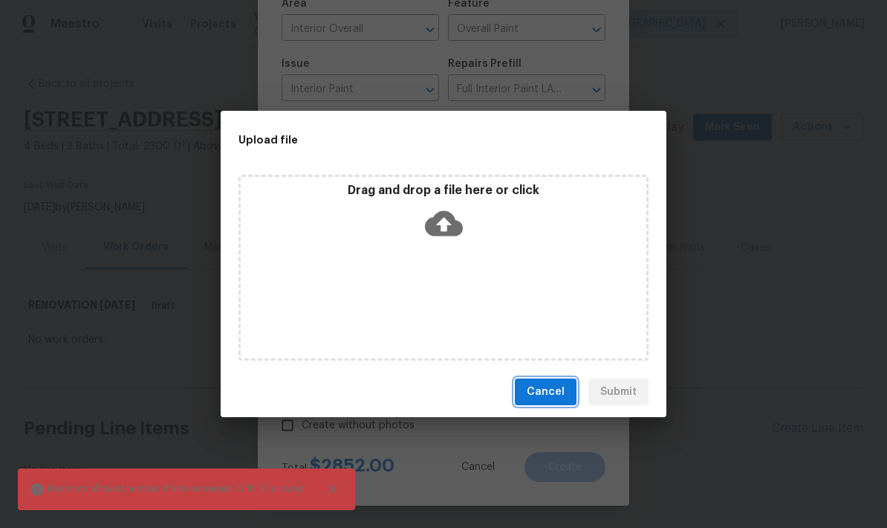
click at [556, 399] on span "Cancel" at bounding box center [546, 392] width 38 height 19
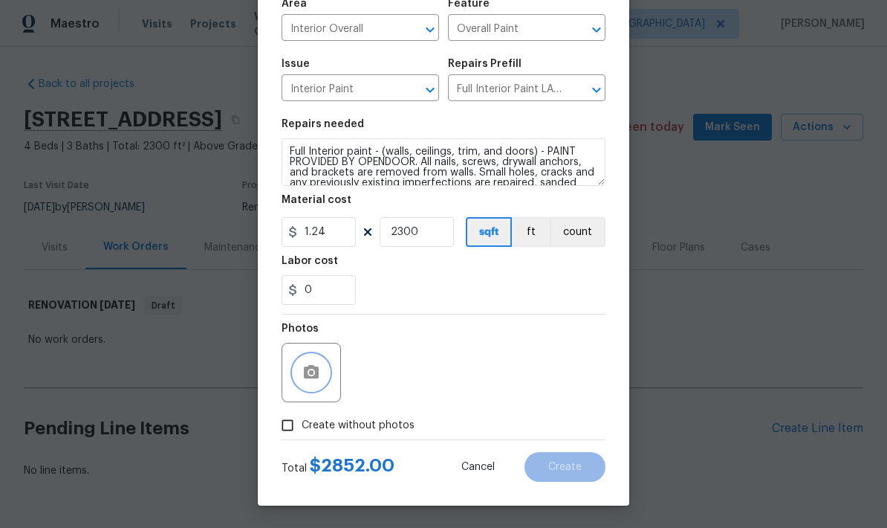
click at [320, 364] on icon "button" at bounding box center [311, 372] width 18 height 18
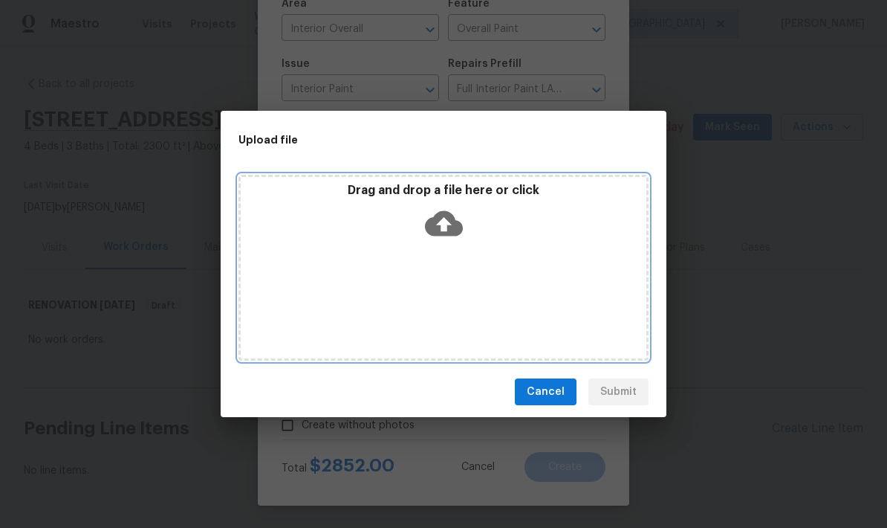
click at [444, 223] on icon at bounding box center [444, 223] width 38 height 38
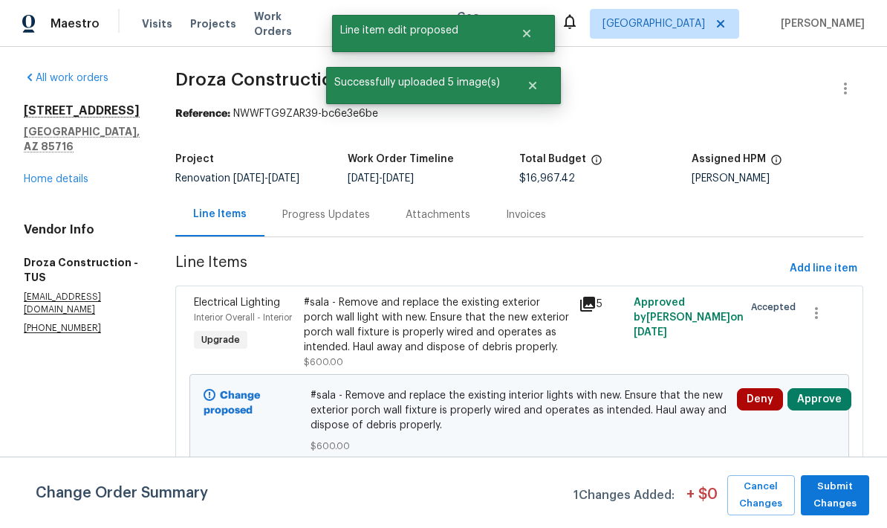
scroll to position [93, 0]
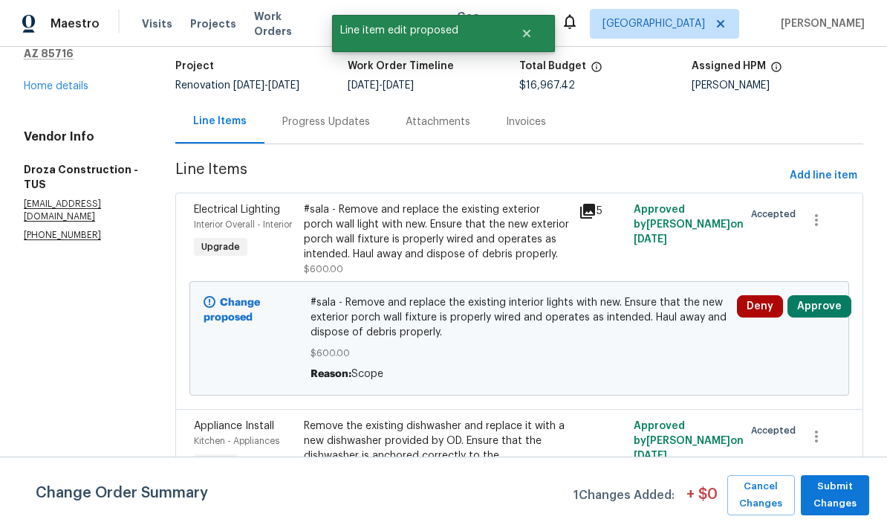
click at [826, 317] on button "Approve" at bounding box center [820, 306] width 64 height 22
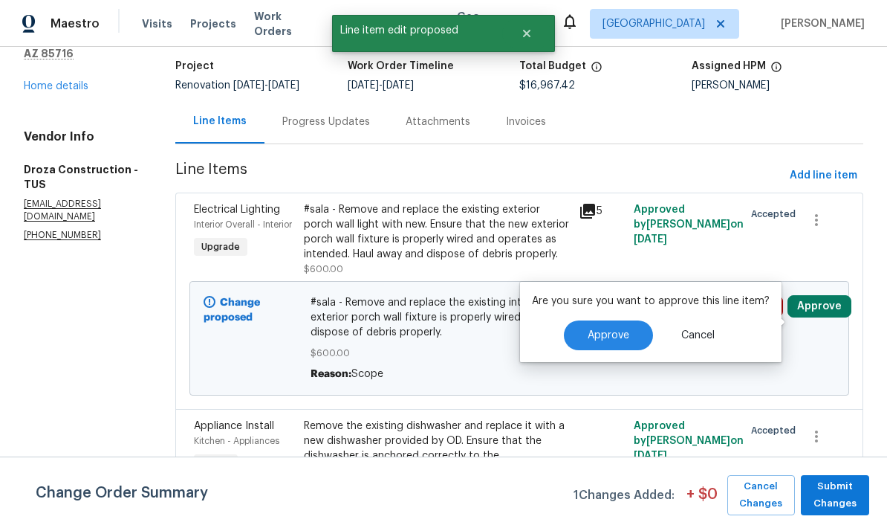
click at [633, 334] on button "Approve" at bounding box center [608, 335] width 89 height 30
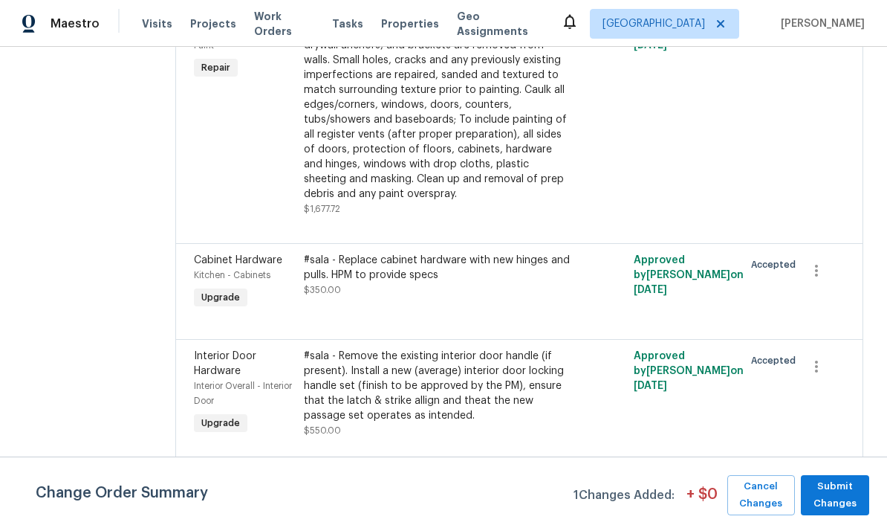
scroll to position [1195, 0]
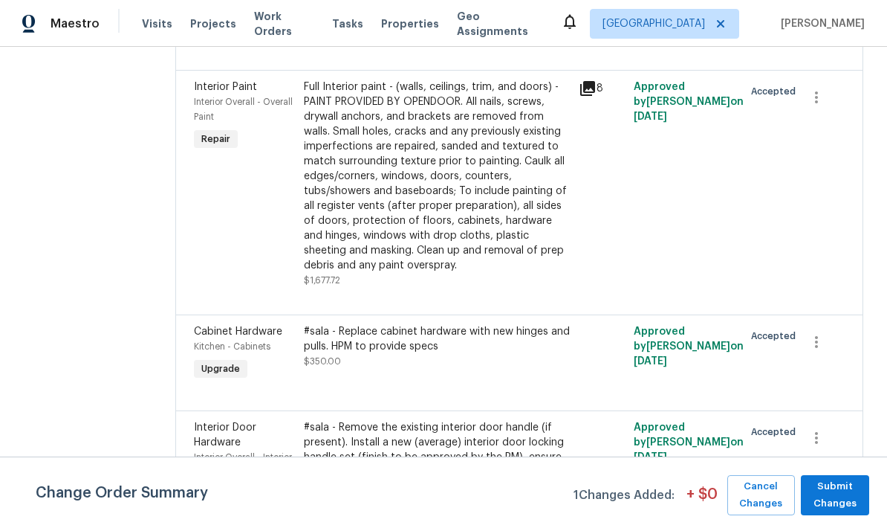
click at [515, 201] on div "Full Interior paint - (walls, ceilings, trim, and doors) - PAINT PROVIDED BY OP…" at bounding box center [437, 176] width 266 height 193
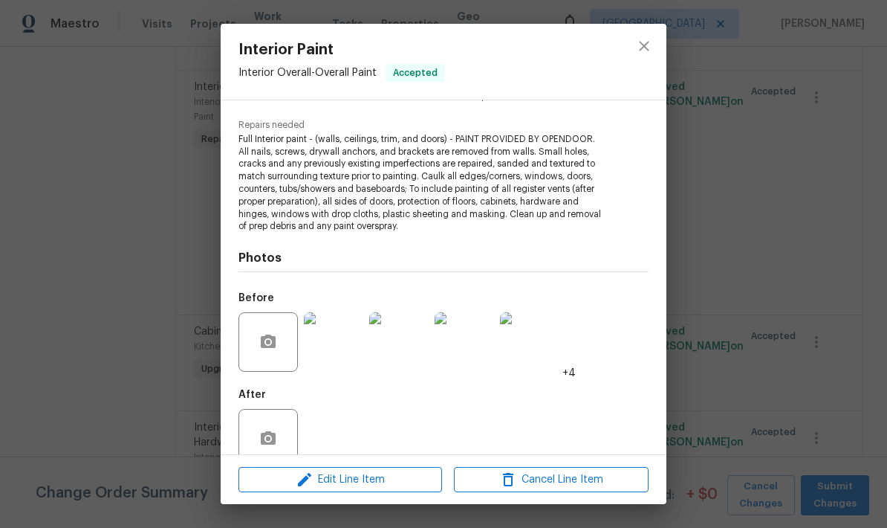
scroll to position [141, 0]
click at [642, 55] on button "close" at bounding box center [644, 46] width 36 height 36
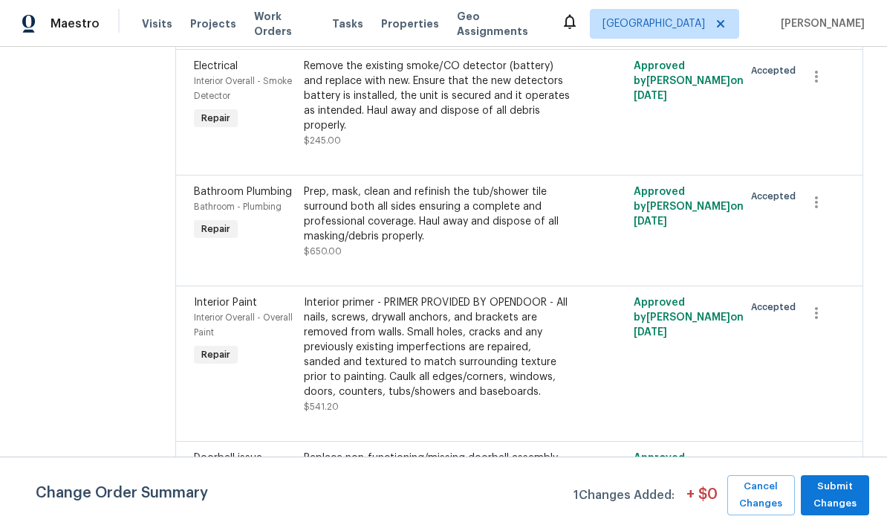
scroll to position [1817, 0]
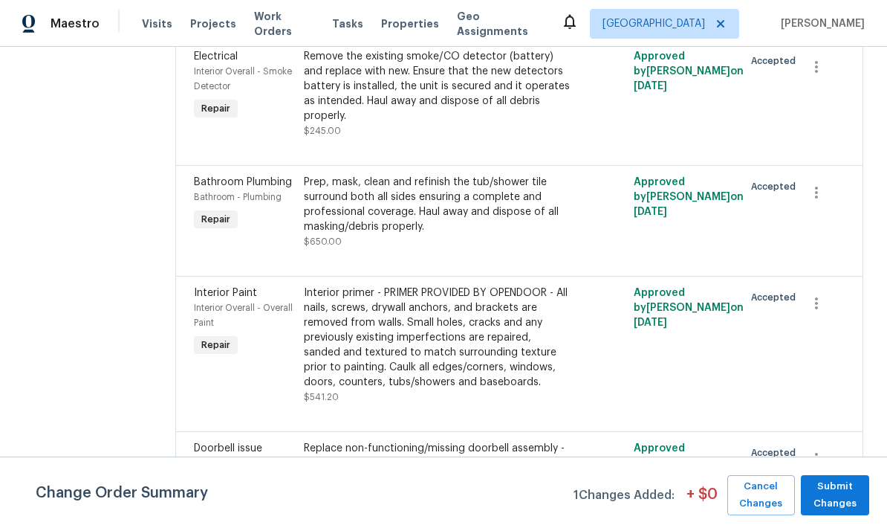
click at [437, 222] on div "Prep, mask, clean and refinish the tub/shower tile surround both all sides ensu…" at bounding box center [437, 204] width 266 height 59
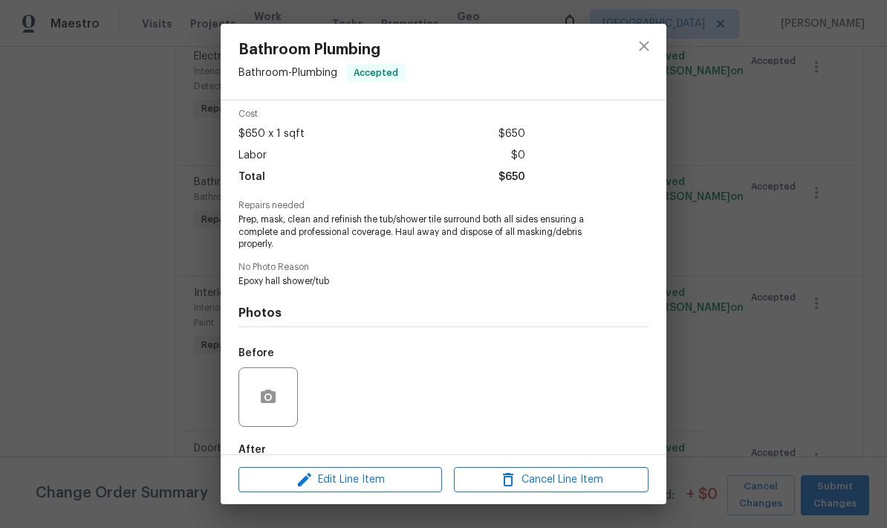
scroll to position [88, 0]
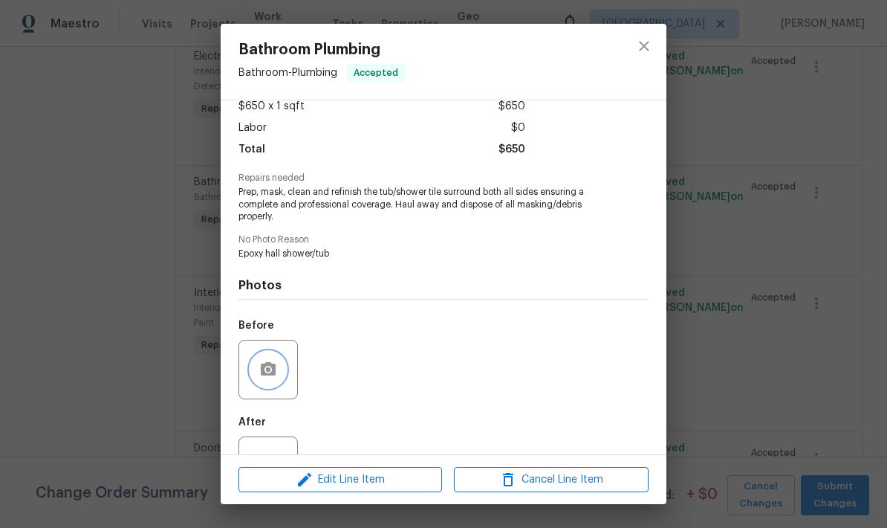
click at [271, 383] on button "button" at bounding box center [268, 369] width 36 height 36
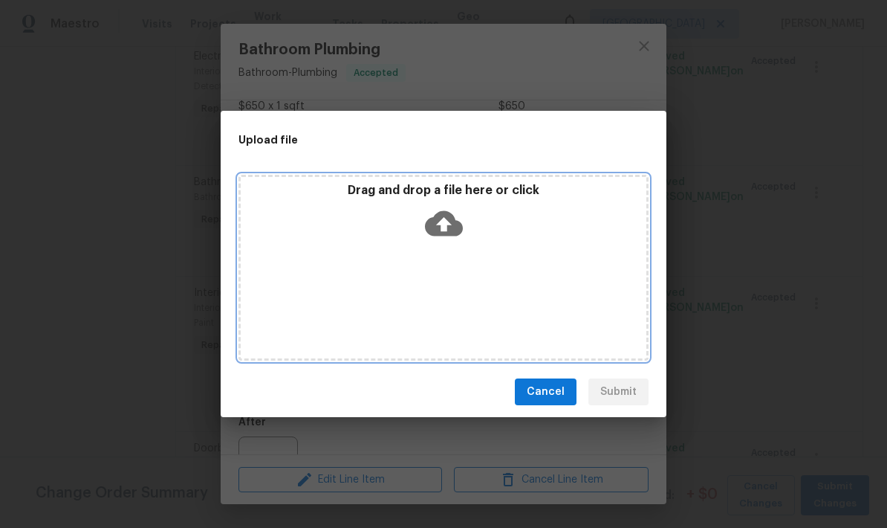
click at [436, 221] on icon at bounding box center [444, 223] width 38 height 25
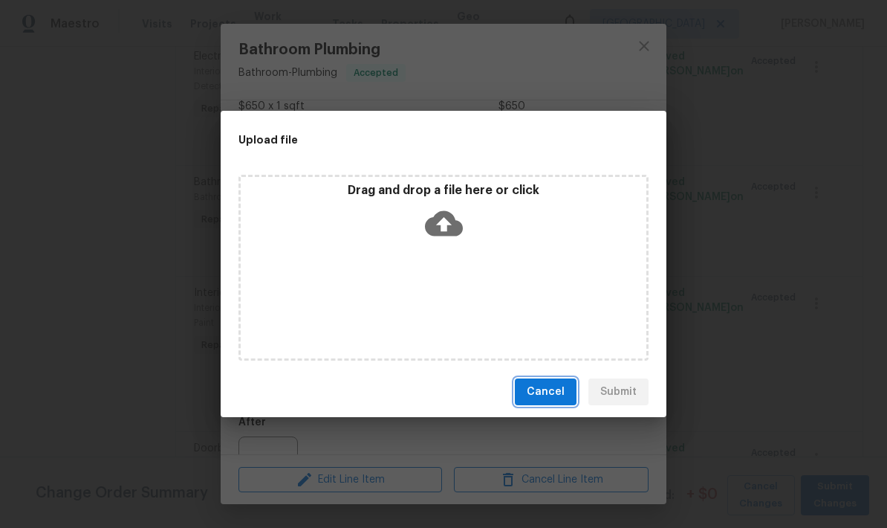
click at [555, 383] on span "Cancel" at bounding box center [546, 392] width 38 height 19
